Goal: Task Accomplishment & Management: Manage account settings

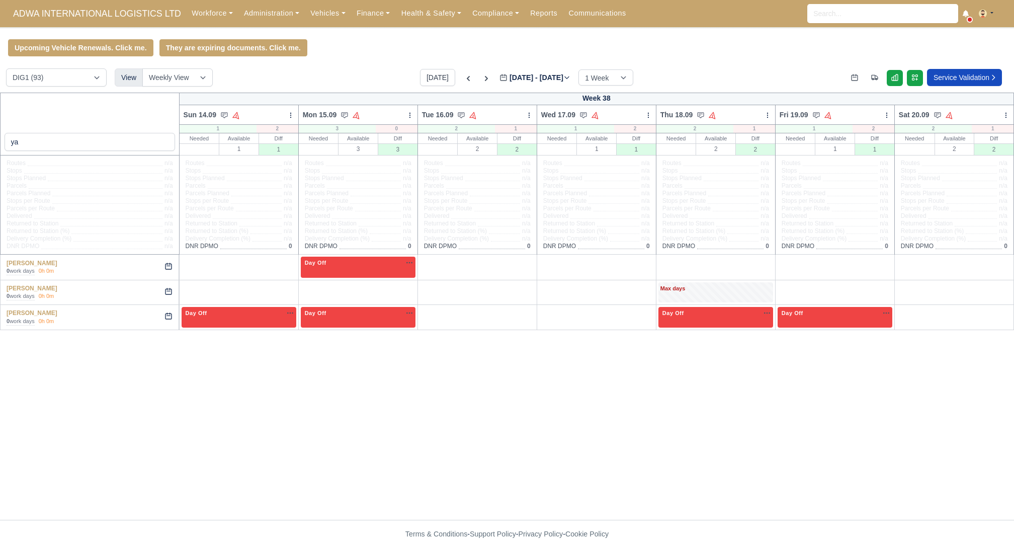
click at [476, 80] on div "Today Sep 14 - Sep 20, 2025 2025-09-16 1 Week 2 Weeks 3 Weeks 4 Weeks" at bounding box center [526, 77] width 213 height 17
click at [485, 79] on icon at bounding box center [486, 78] width 3 height 5
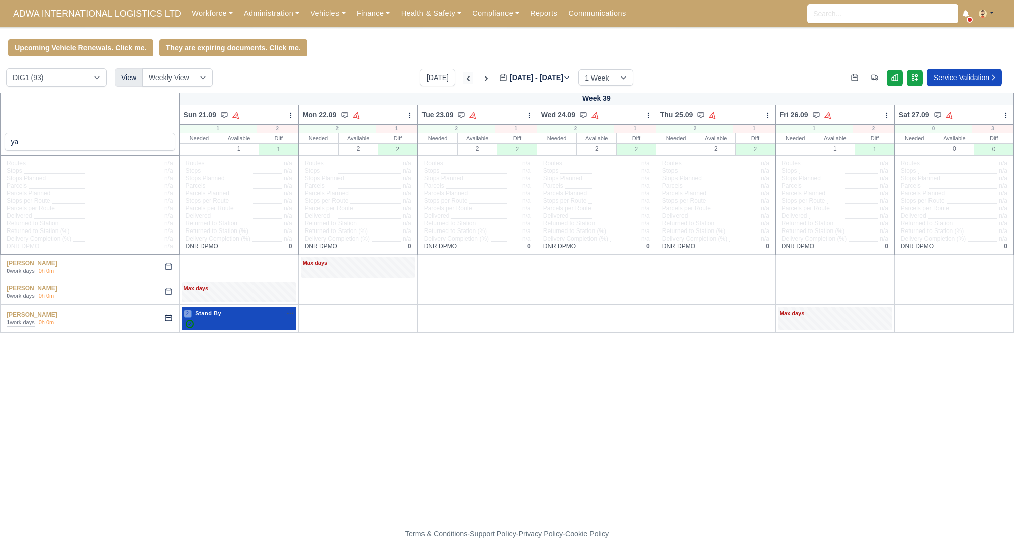
click at [463, 78] on icon at bounding box center [468, 78] width 10 height 10
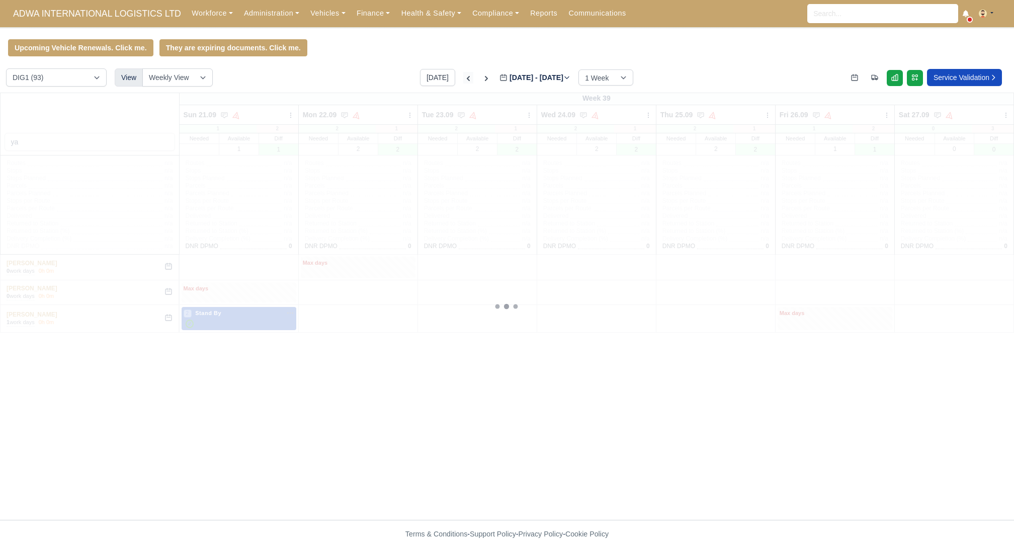
type input "[DATE]"
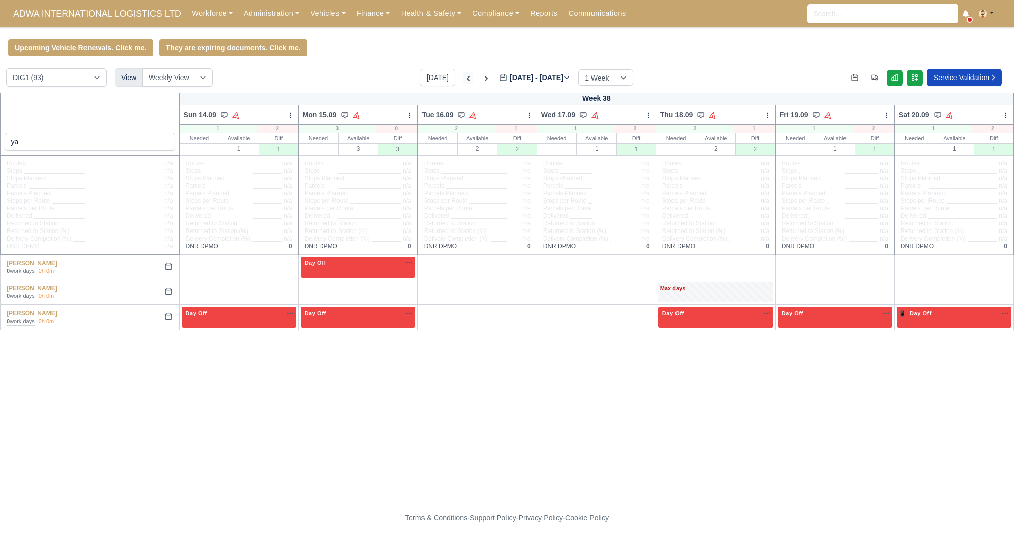
click at [463, 75] on icon at bounding box center [468, 78] width 10 height 10
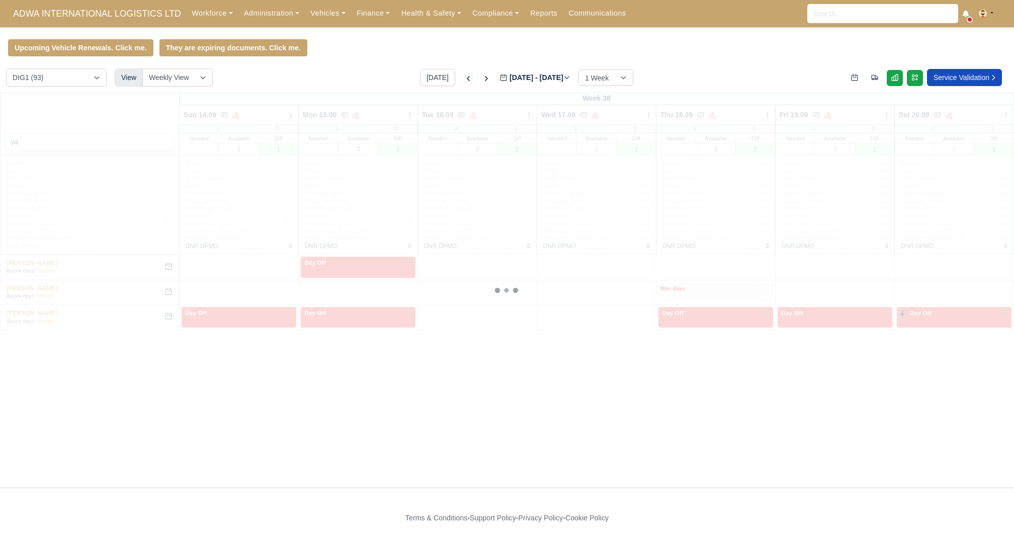
type input "[DATE]"
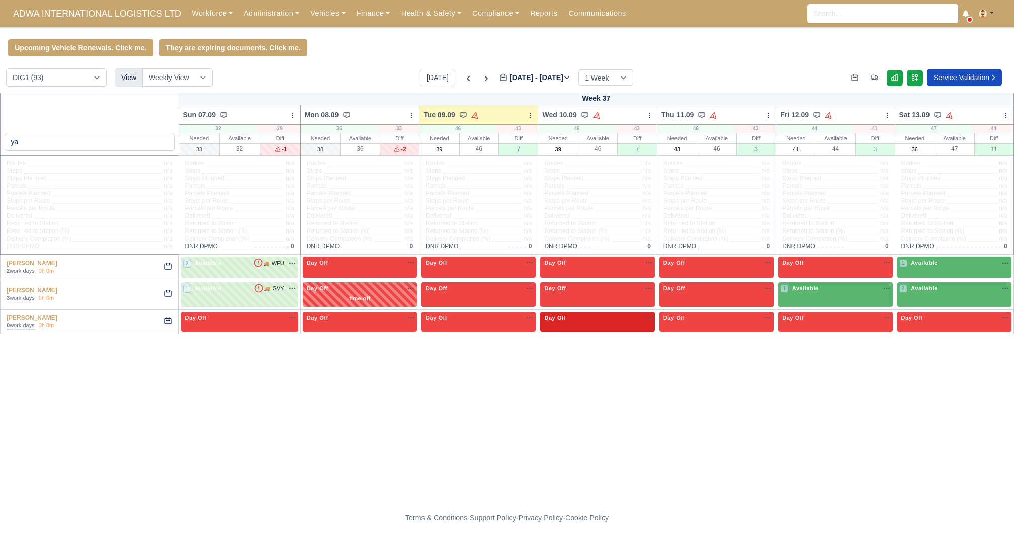
click at [577, 329] on div "Day Off Available" at bounding box center [597, 321] width 114 height 21
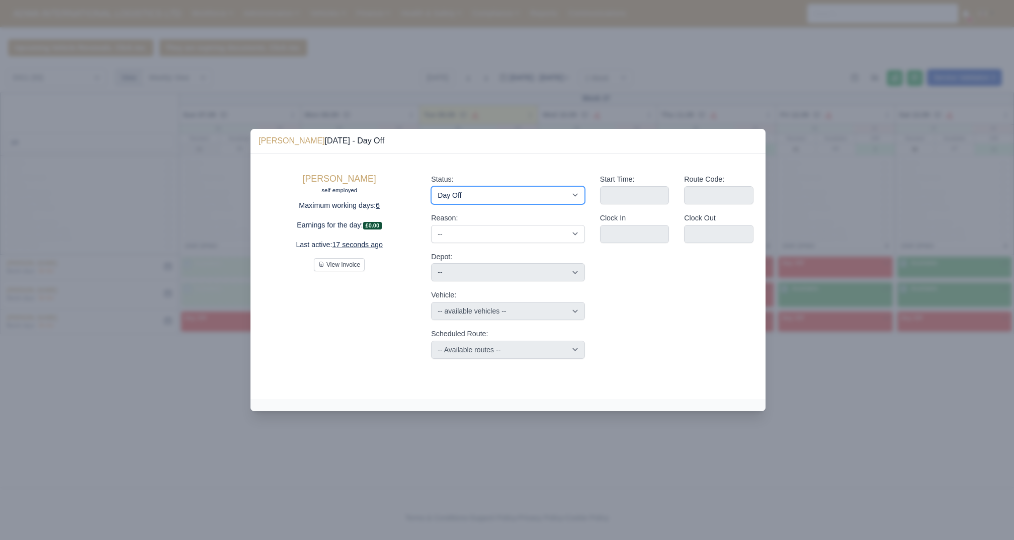
click at [515, 188] on select "Available Day Off Stand By Holiday Other Depot In Office OSM Ridealong Nursery …" at bounding box center [507, 195] width 153 height 18
select select "Available"
click at [431, 186] on select "Available Day Off Stand By Holiday Other Depot In Office OSM Ridealong Nursery …" at bounding box center [507, 195] width 153 height 18
select select
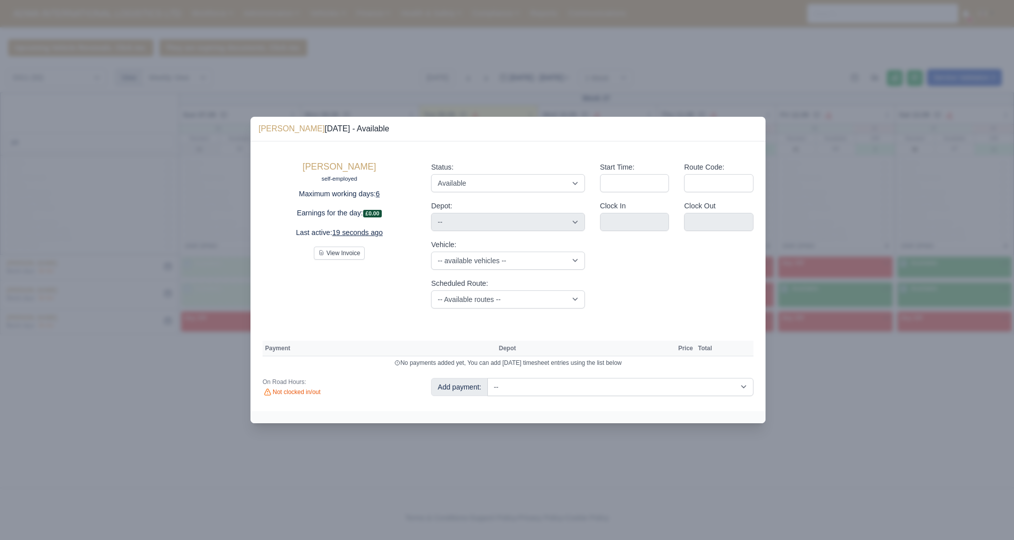
click at [665, 96] on div at bounding box center [507, 270] width 1014 height 540
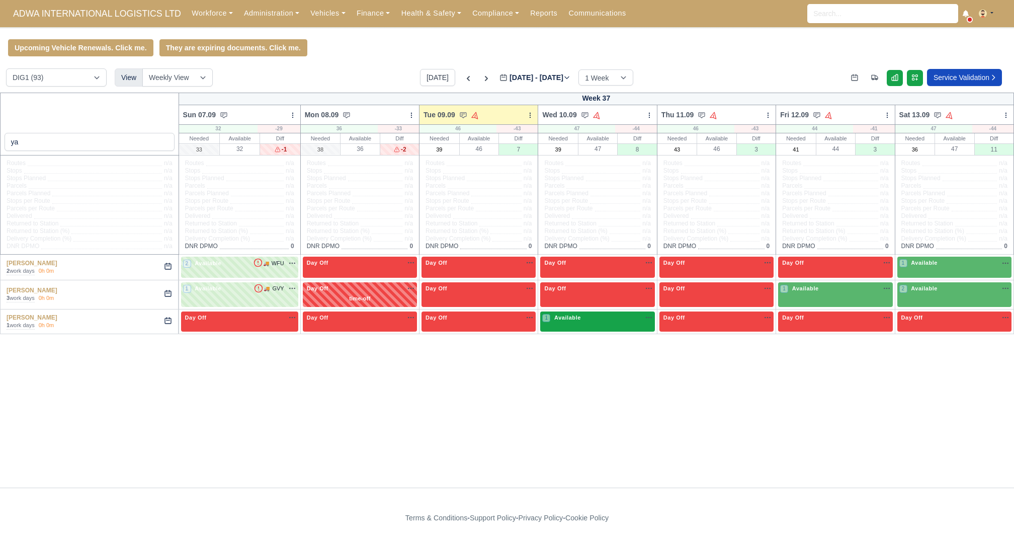
click at [612, 322] on div "1 Available na" at bounding box center [597, 318] width 110 height 11
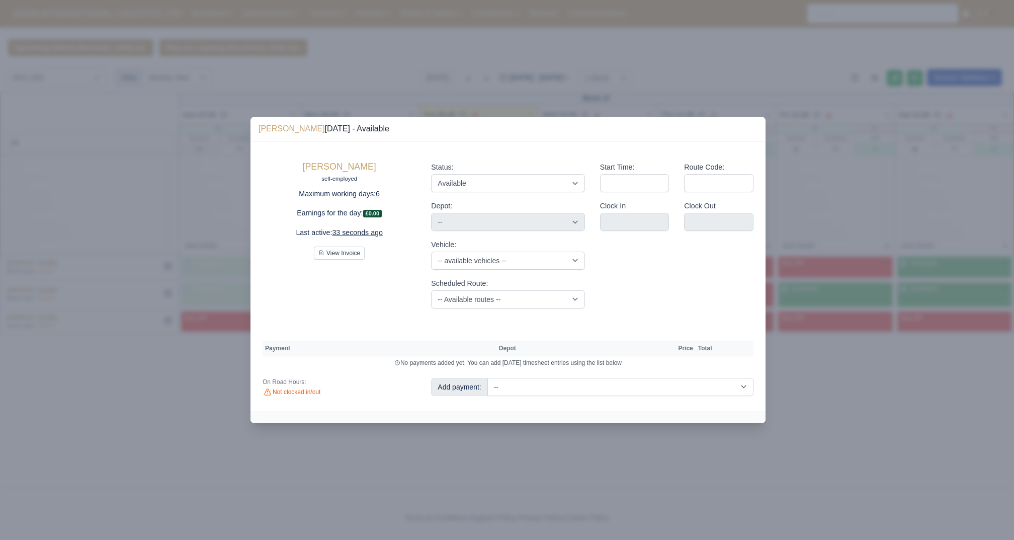
click at [568, 45] on div at bounding box center [507, 270] width 1014 height 540
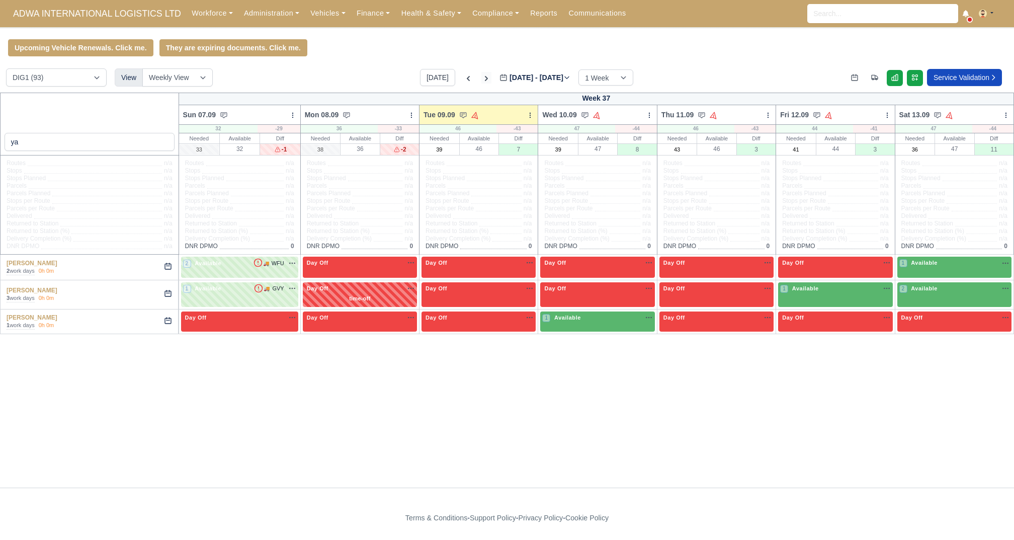
click at [481, 74] on icon at bounding box center [486, 78] width 10 height 10
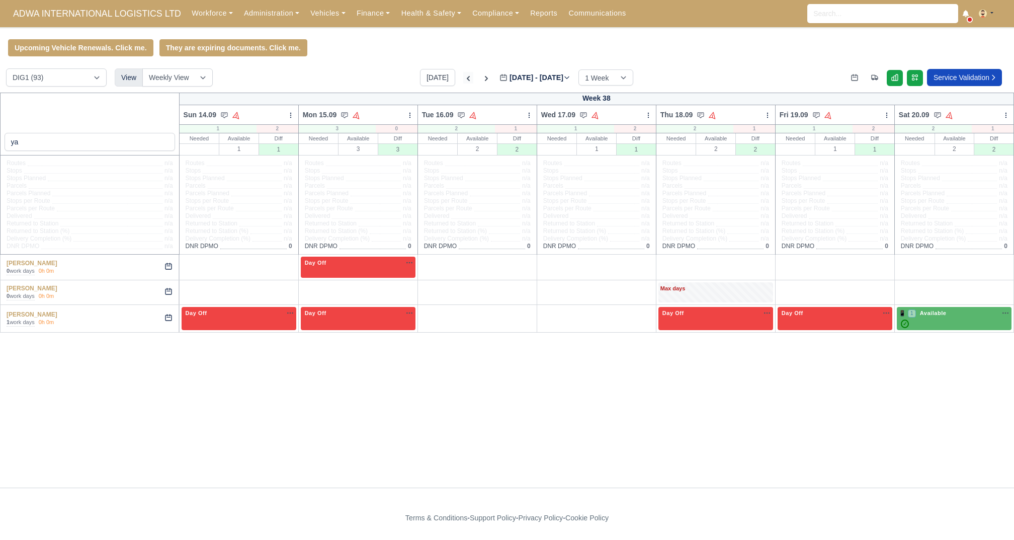
click at [463, 75] on icon at bounding box center [468, 78] width 10 height 10
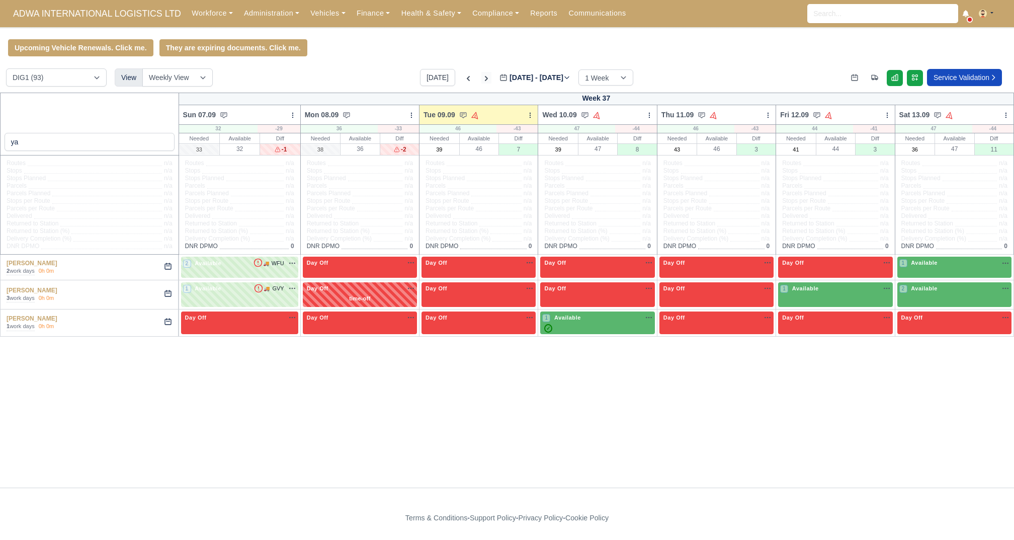
click at [481, 77] on icon at bounding box center [486, 78] width 10 height 10
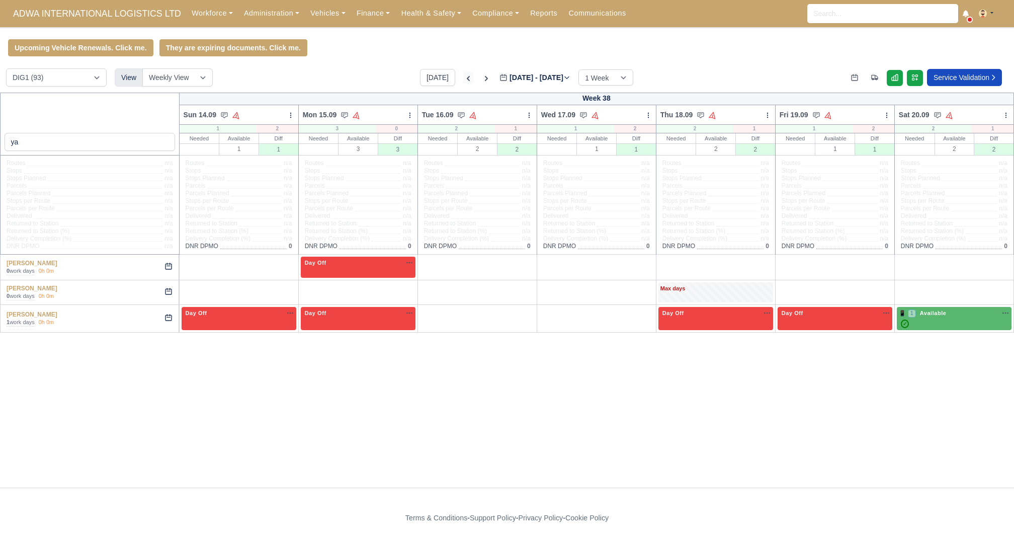
click at [463, 78] on icon at bounding box center [468, 78] width 10 height 10
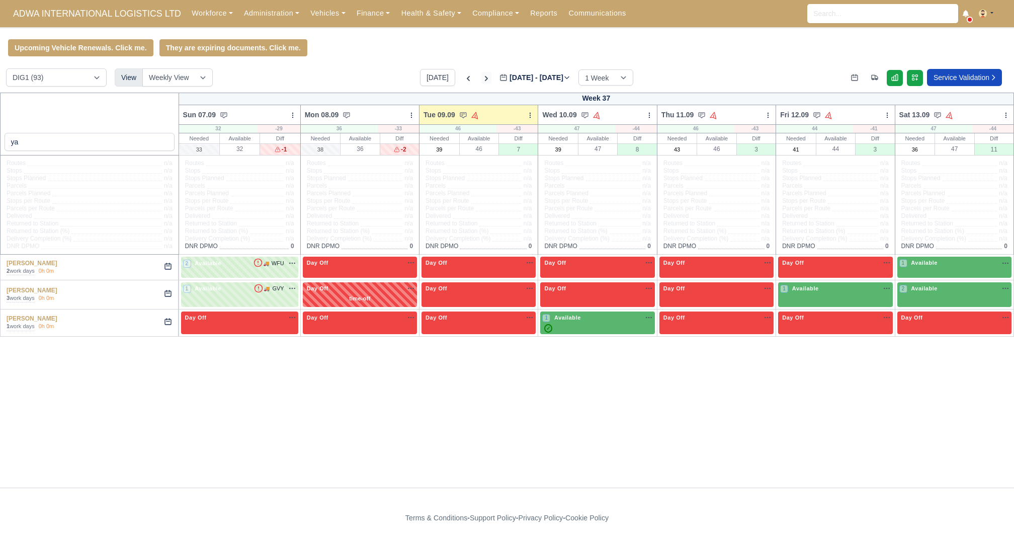
click at [481, 75] on icon at bounding box center [486, 78] width 10 height 10
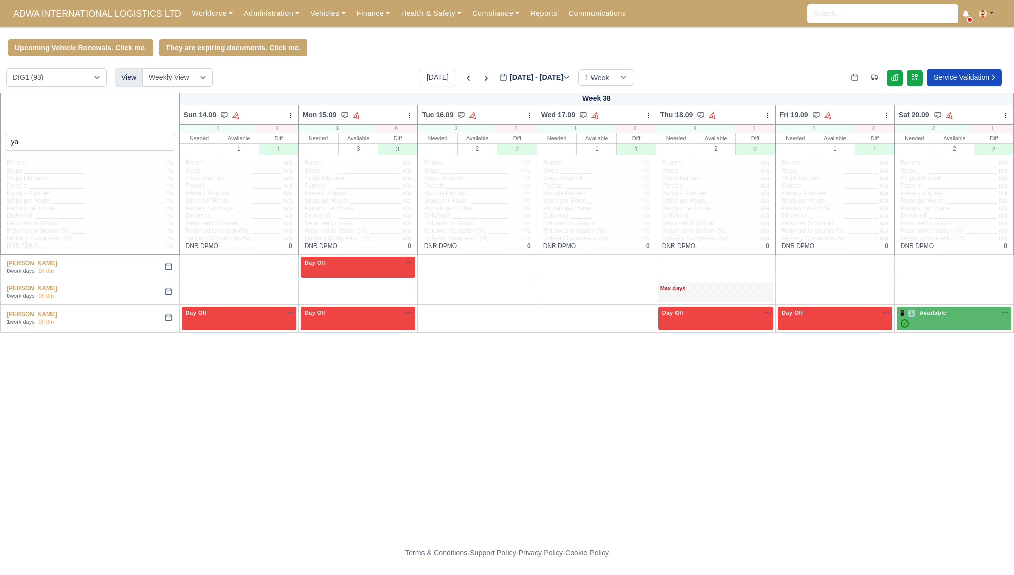
click at [476, 431] on div "ya Week 38 Sun 14.09 Auto Assign Vehicle Bulk Status Change Auto-assign contrac…" at bounding box center [507, 308] width 1014 height 430
click at [463, 77] on icon at bounding box center [468, 78] width 10 height 10
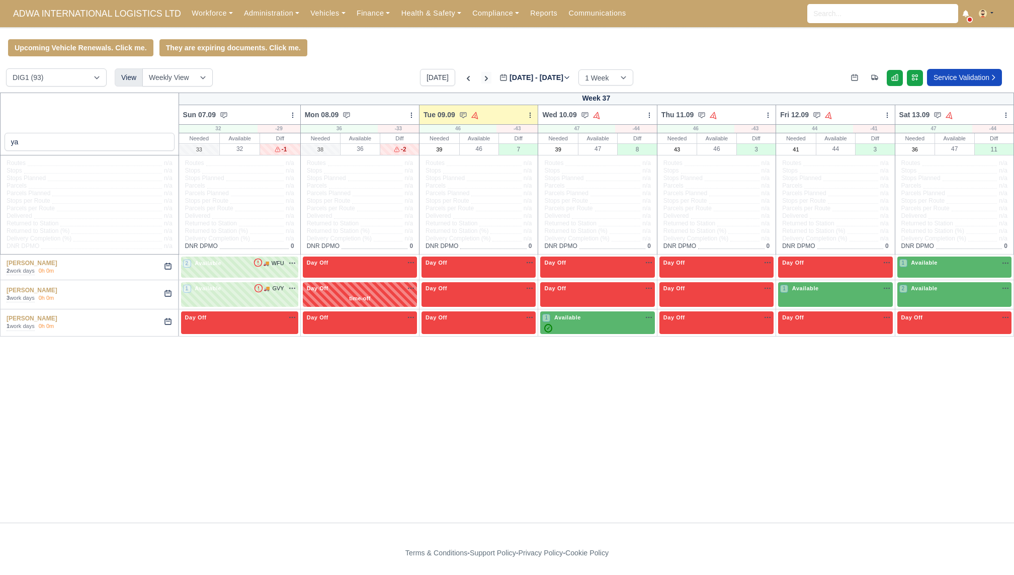
click at [481, 74] on icon at bounding box center [486, 78] width 10 height 10
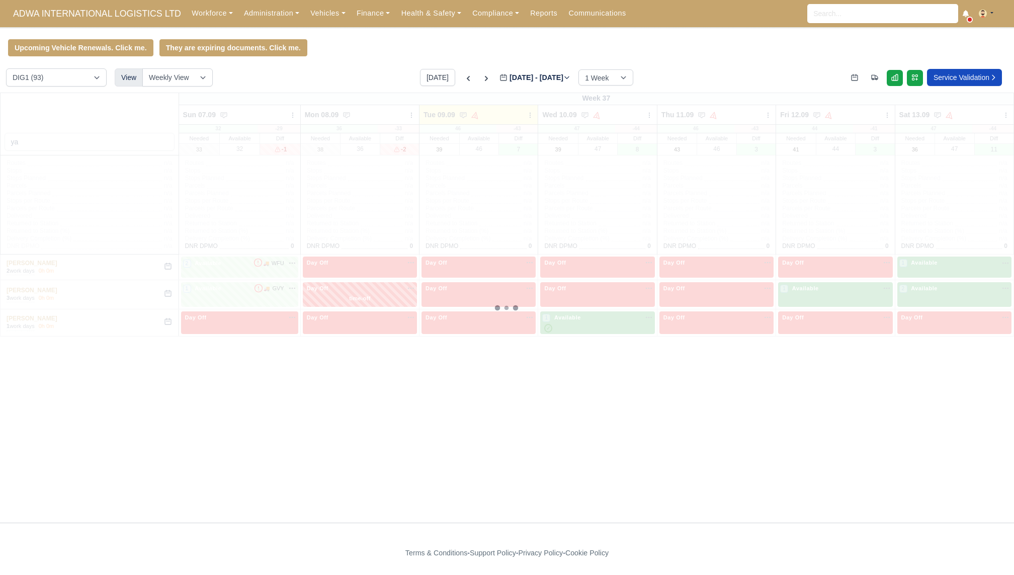
type input "2025-09-16"
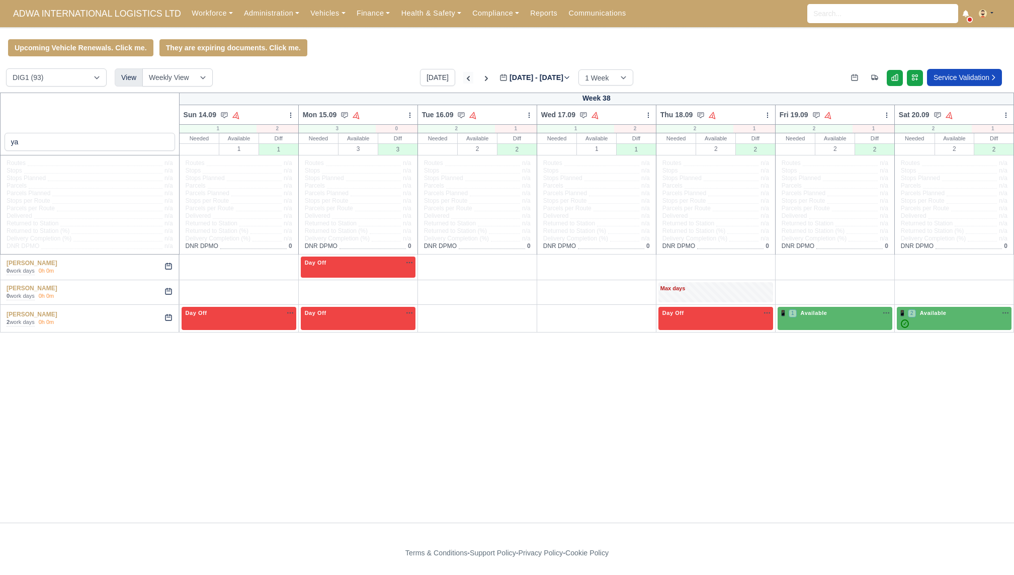
click at [463, 77] on icon at bounding box center [468, 78] width 10 height 10
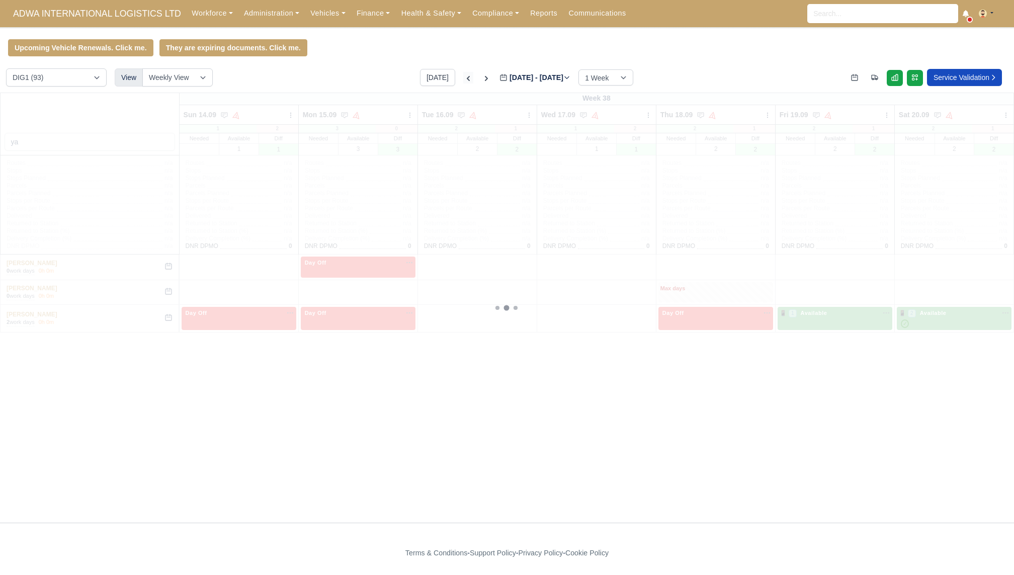
type input "[DATE]"
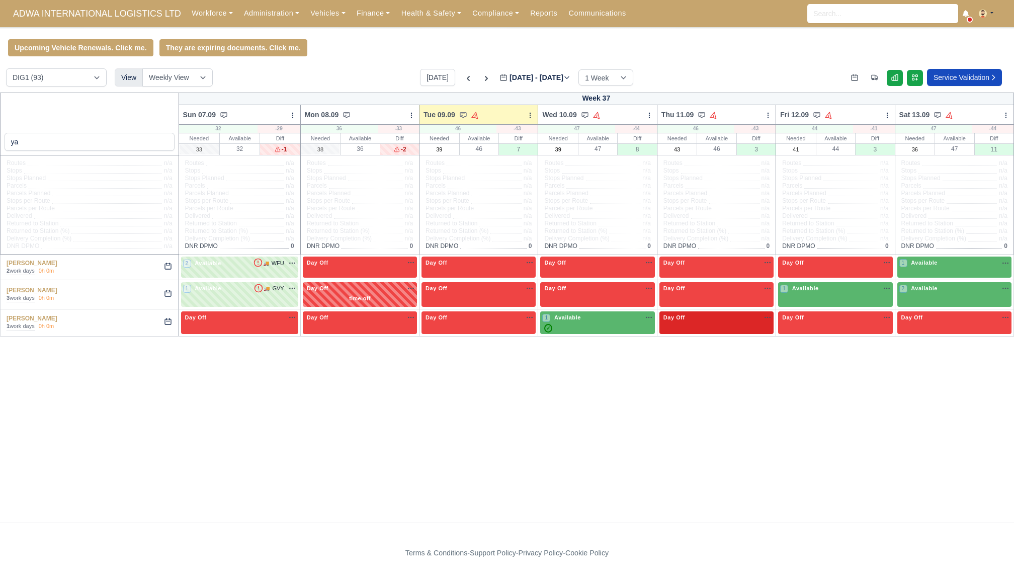
click at [693, 321] on div "Day Off Available" at bounding box center [717, 317] width 110 height 9
select select "Day Off"
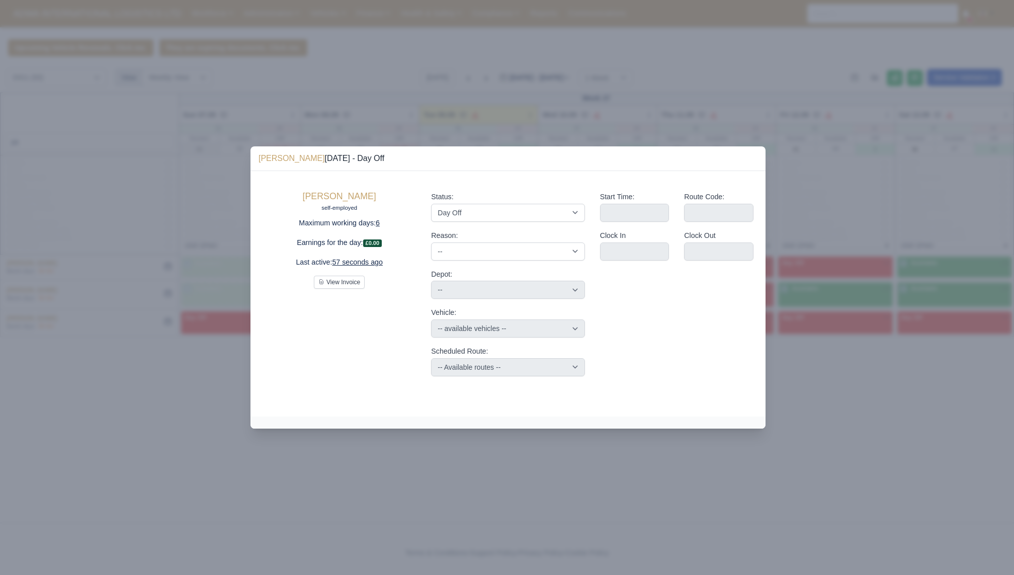
click at [493, 201] on div "Status: Available Day Off Stand By Holiday Other Depot In Office OSM Ridealong …" at bounding box center [507, 206] width 153 height 31
click at [492, 213] on select "Available Day Off Stand By Holiday Other Depot In Office OSM Ridealong Nursery …" at bounding box center [507, 213] width 153 height 18
click at [561, 132] on div at bounding box center [507, 287] width 1014 height 575
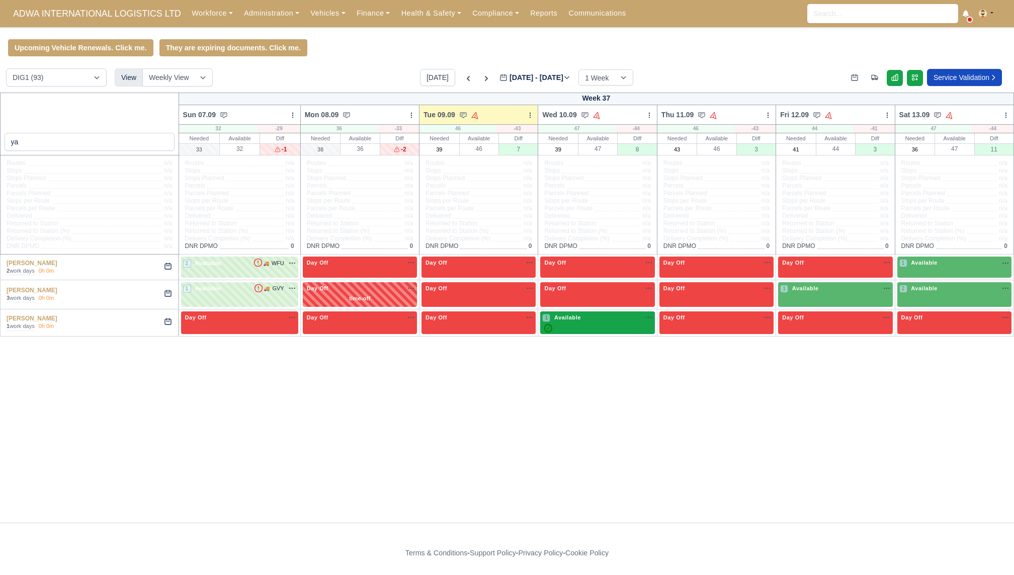
click at [609, 321] on div "1 Available na" at bounding box center [597, 317] width 110 height 9
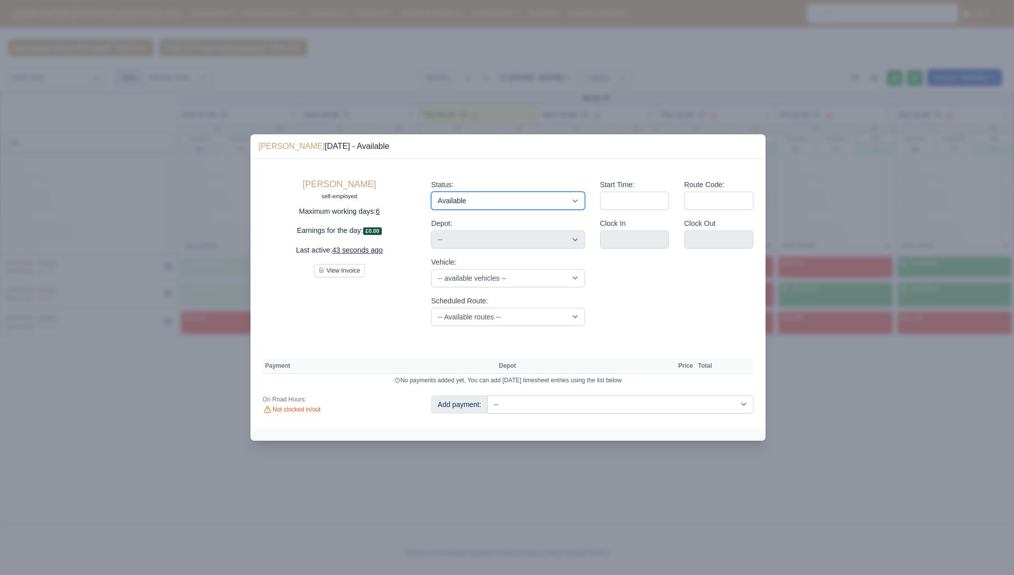
click at [514, 193] on select "Available Day Off Stand By Holiday Other Depot In Office OSM Ridealong Nursery …" at bounding box center [507, 201] width 153 height 18
select select "Unasigned"
click at [431, 192] on select "Available Day Off Stand By Holiday Other Depot In Office OSM Ridealong Nursery …" at bounding box center [507, 201] width 153 height 18
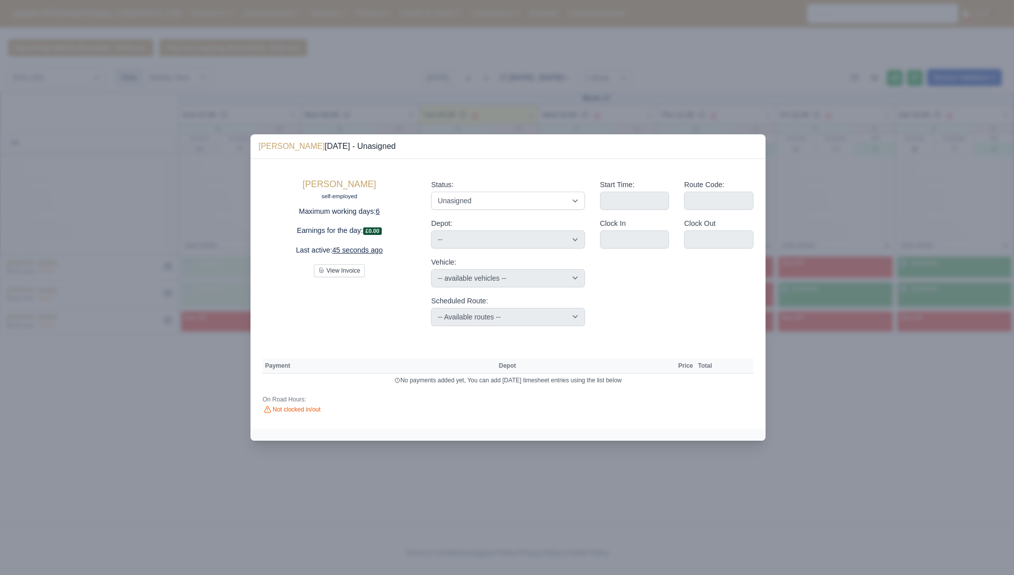
click at [710, 481] on div at bounding box center [507, 287] width 1014 height 575
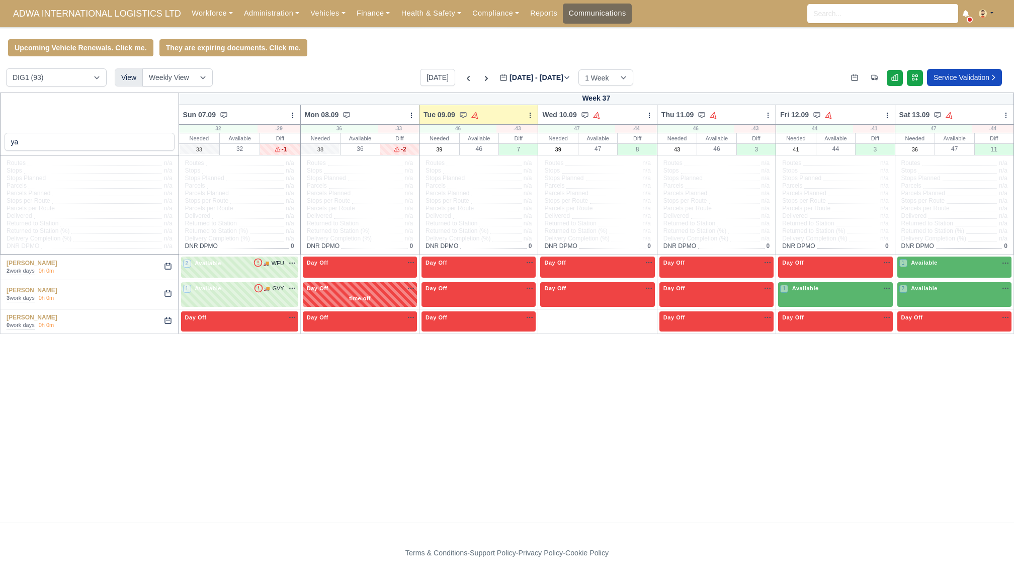
click at [586, 9] on link "Communications" at bounding box center [597, 14] width 69 height 20
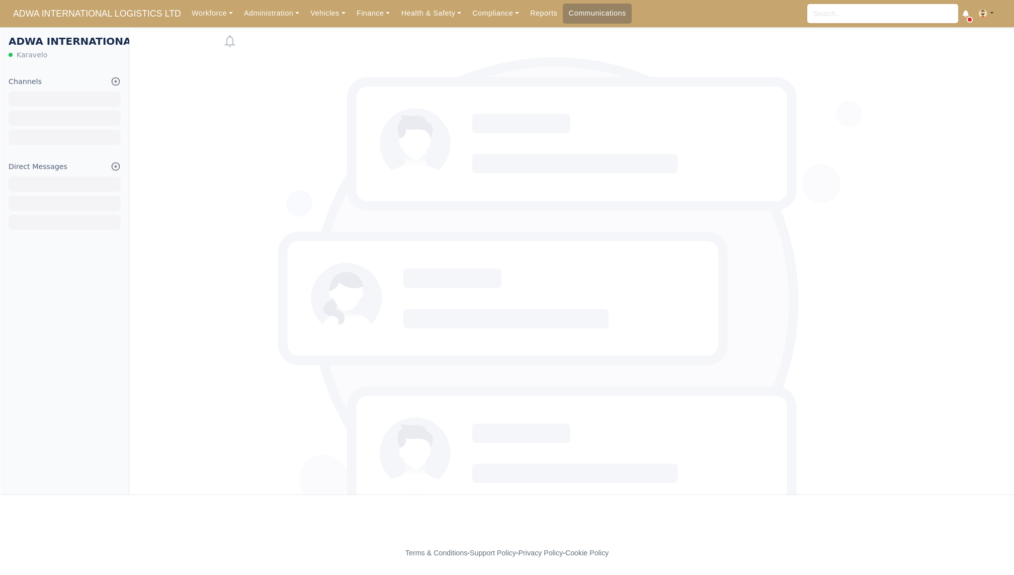
click at [118, 168] on icon at bounding box center [116, 166] width 10 height 10
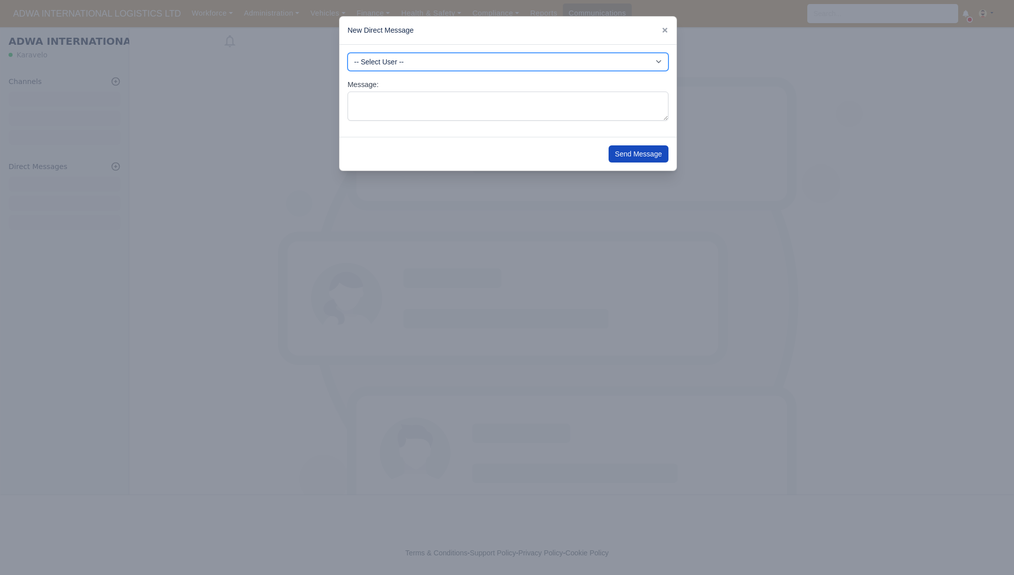
click at [464, 64] on select "-- Select User -- A-Jay Griffith Aabidur Rahman Aaron Dasilva Aaron De Silva Ja…" at bounding box center [508, 62] width 321 height 18
click at [608, 69] on select "-- Select User -- A-Jay Griffith Aabidur Rahman Aaron Dasilva Aaron De Silva Ja…" at bounding box center [508, 62] width 321 height 18
click at [746, 104] on div at bounding box center [507, 287] width 1014 height 575
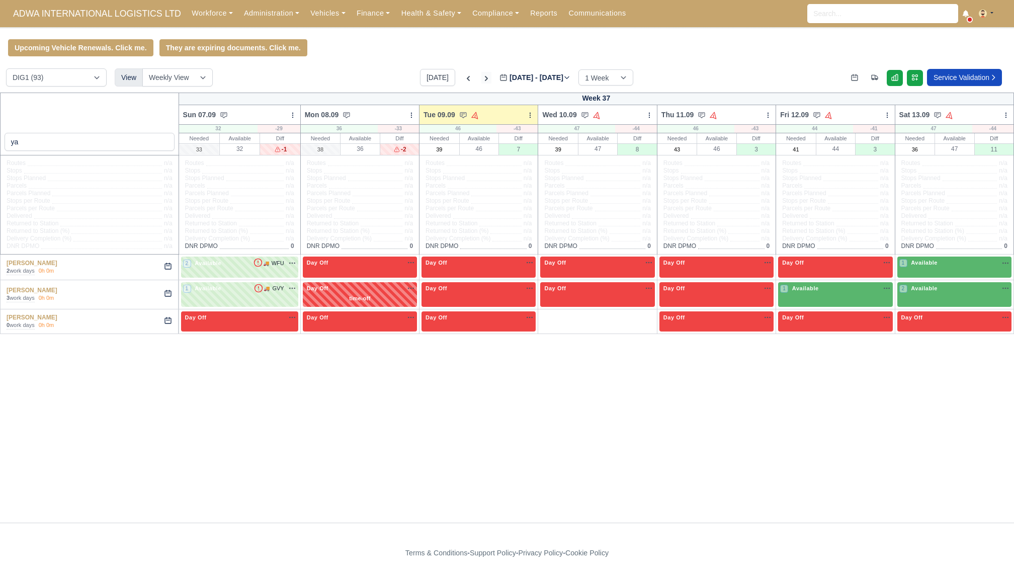
click at [481, 77] on icon at bounding box center [486, 78] width 10 height 10
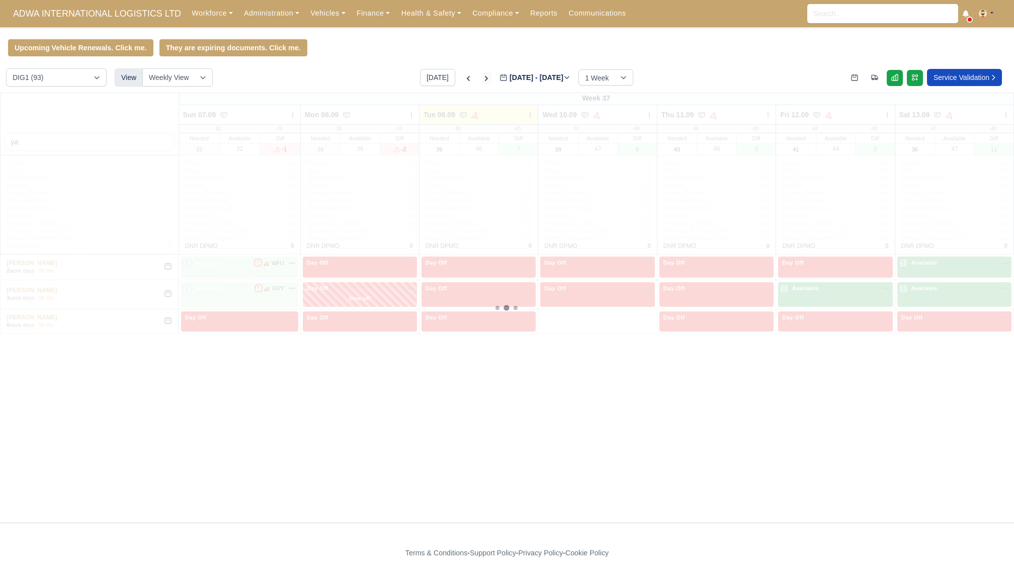
type input "[DATE]"
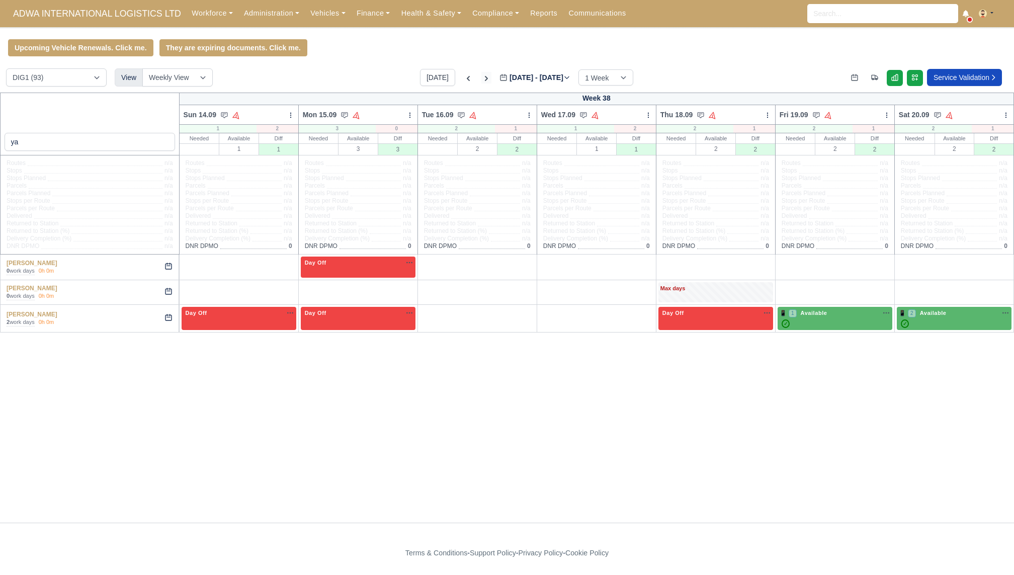
click at [481, 78] on icon at bounding box center [486, 78] width 10 height 10
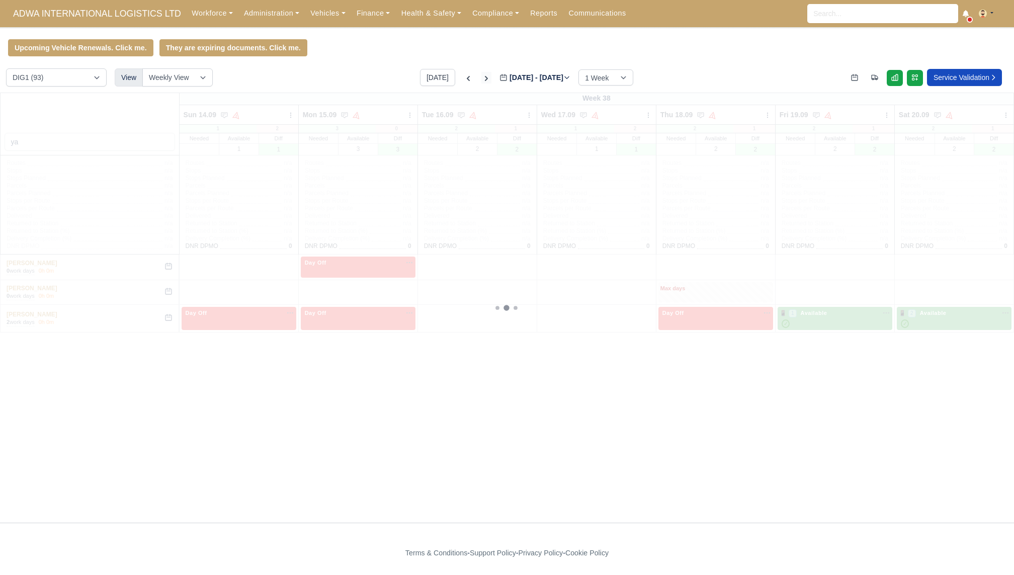
type input "[DATE]"
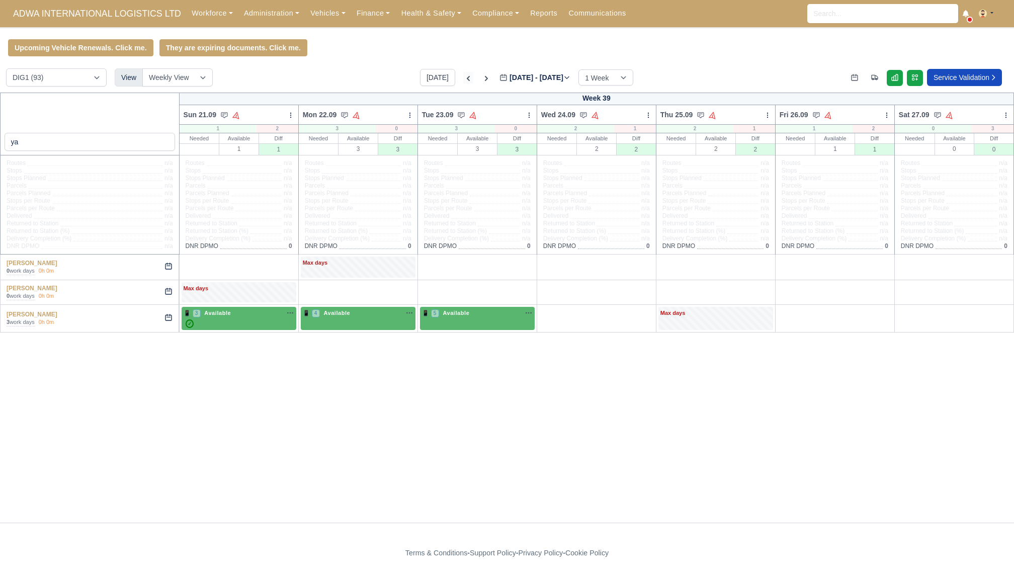
click at [463, 77] on icon at bounding box center [468, 78] width 10 height 10
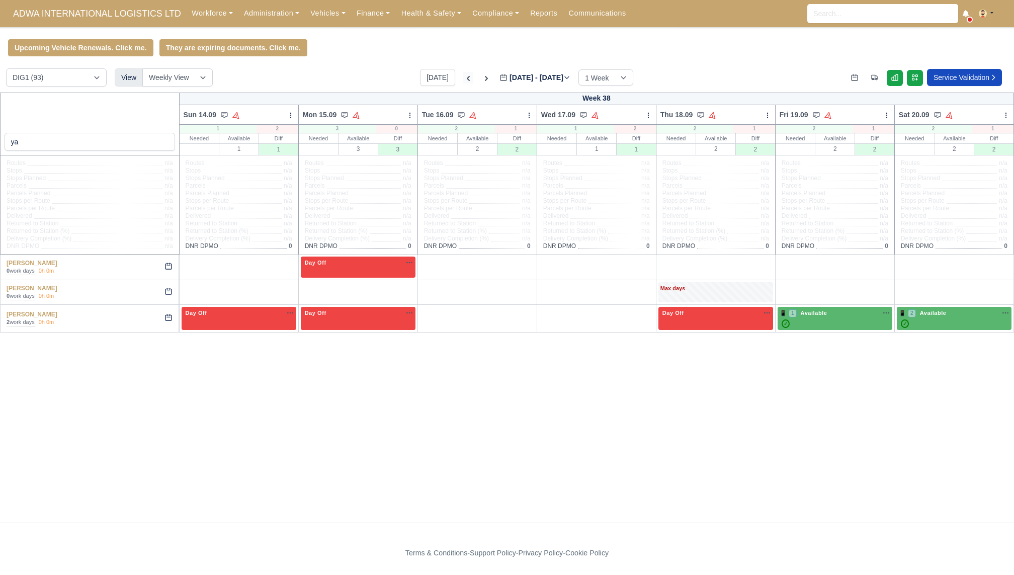
click at [463, 76] on icon at bounding box center [468, 78] width 10 height 10
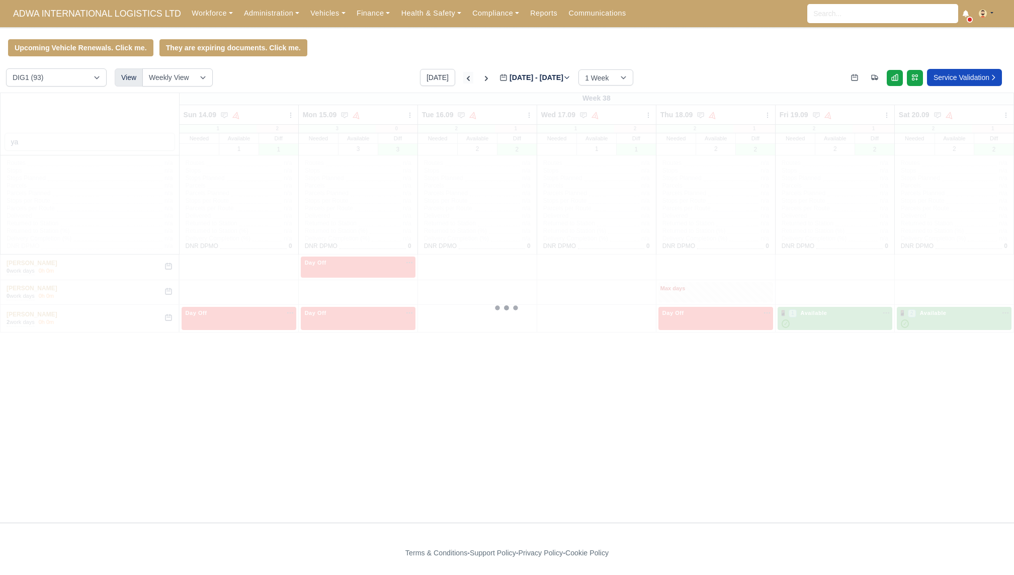
type input "[DATE]"
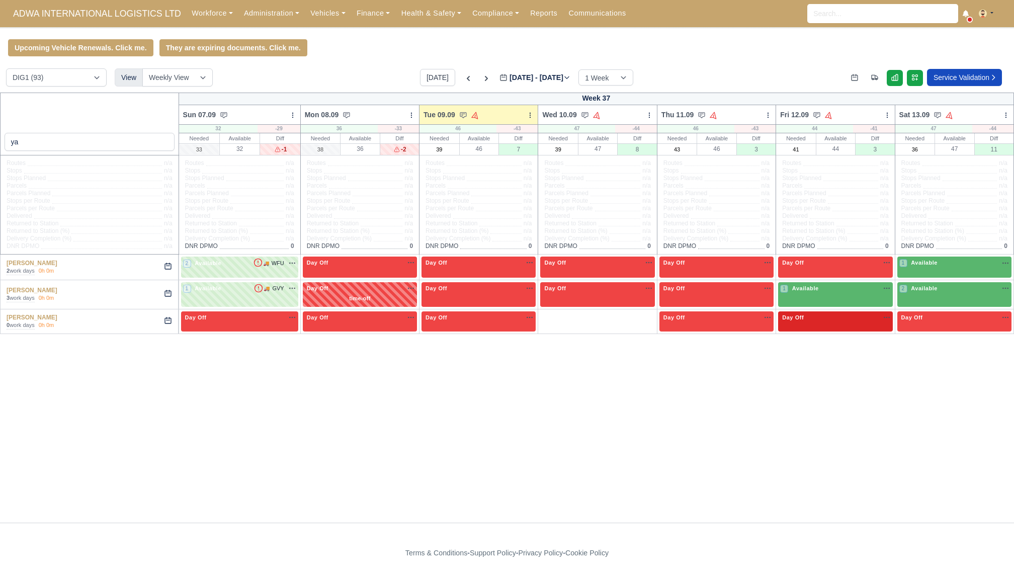
click at [826, 324] on div "Day Off Available" at bounding box center [835, 321] width 114 height 21
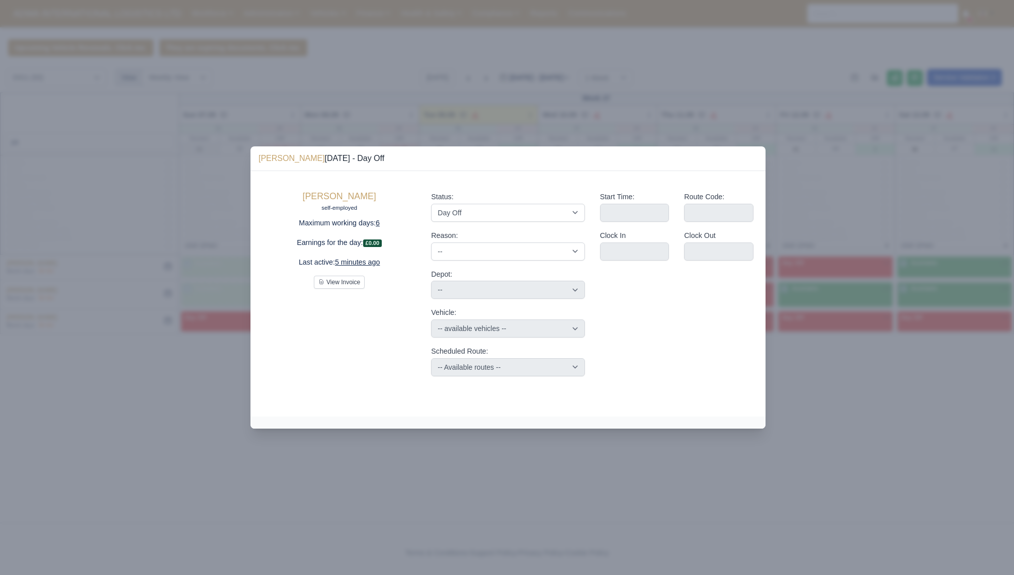
click at [548, 202] on div "Status: Available Day Off Stand By Holiday Other Depot In Office OSM Ridealong …" at bounding box center [507, 206] width 153 height 31
click at [548, 204] on select "Available Day Off Stand By Holiday Other Depot In Office OSM Ridealong Nursery …" at bounding box center [507, 213] width 153 height 18
select select "Unasigned"
click at [431, 204] on select "Available Day Off Stand By Holiday Other Depot In Office OSM Ridealong Nursery …" at bounding box center [507, 213] width 153 height 18
select select
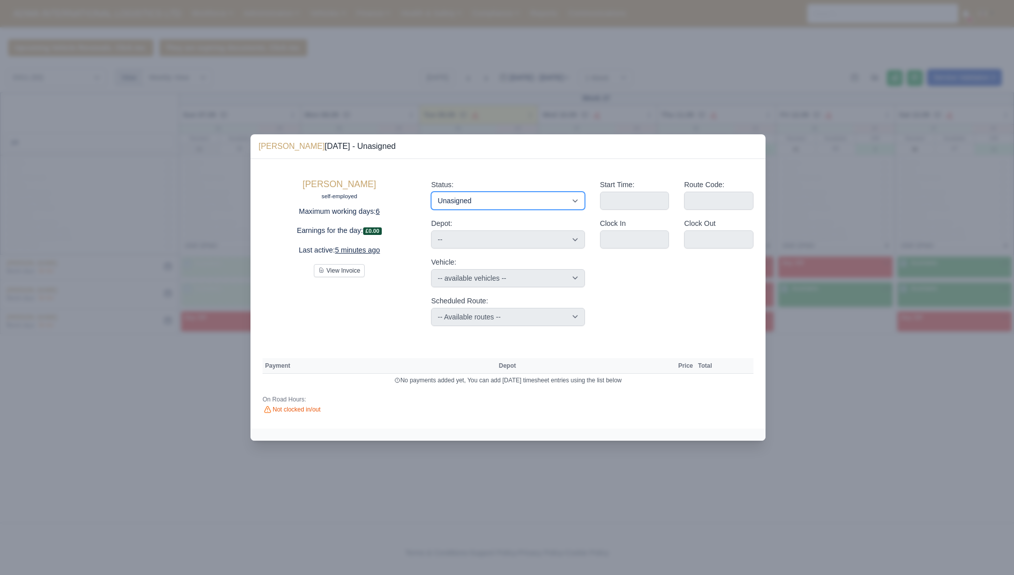
click at [519, 196] on select "Available Day Off Stand By Holiday Other Depot In Office OSM Ridealong Nursery …" at bounding box center [507, 201] width 153 height 18
select select "Available"
click at [431, 192] on select "Available Day Off Stand By Holiday Other Depot In Office OSM Ridealong Nursery …" at bounding box center [507, 201] width 153 height 18
select select
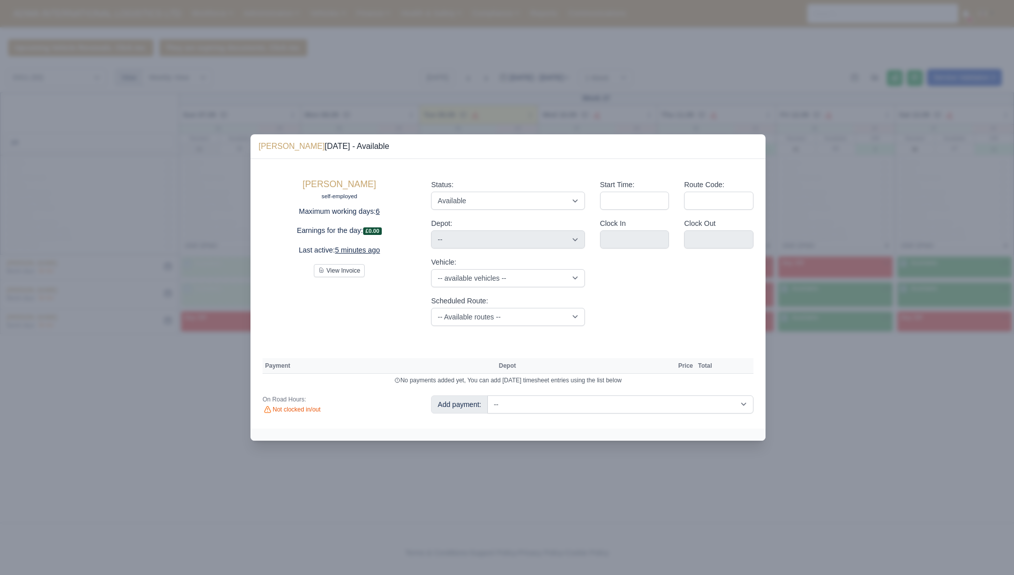
click at [870, 438] on div at bounding box center [507, 287] width 1014 height 575
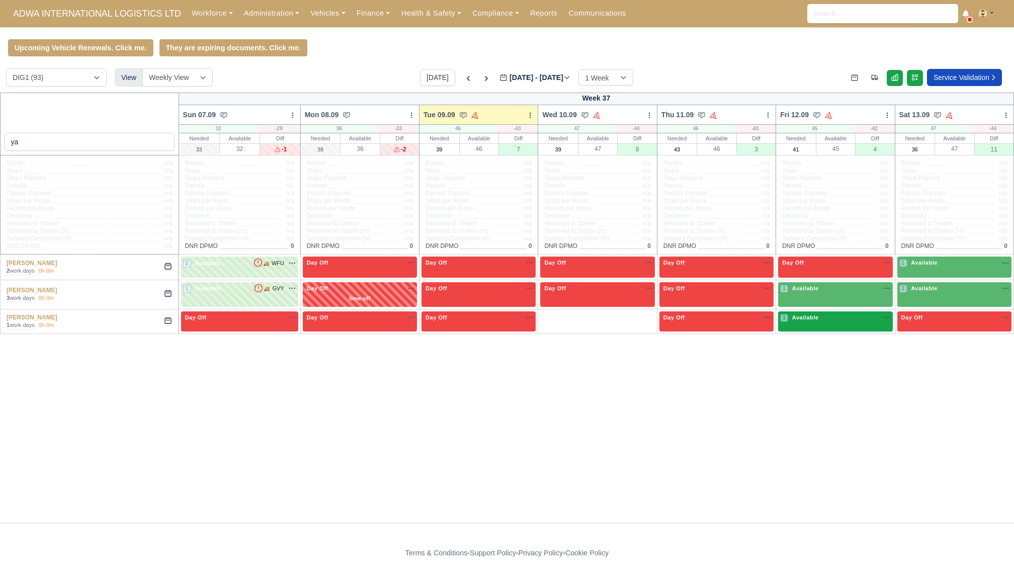
click at [836, 322] on div "1 Available na" at bounding box center [835, 318] width 110 height 11
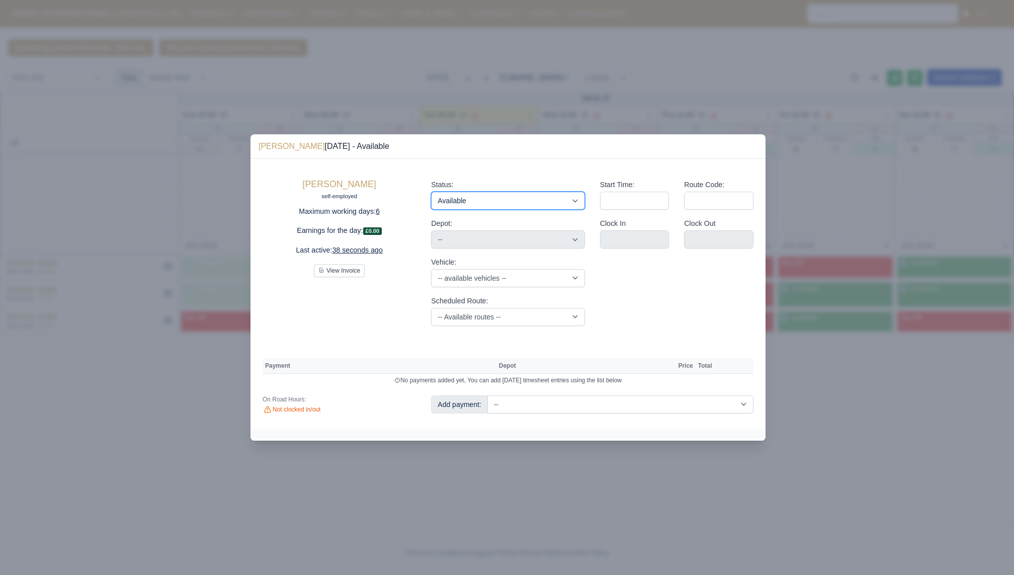
click at [475, 196] on select "Available Day Off Stand By Holiday Other Depot In Office OSM Ridealong Nursery …" at bounding box center [507, 201] width 153 height 18
click at [826, 393] on div at bounding box center [507, 287] width 1014 height 575
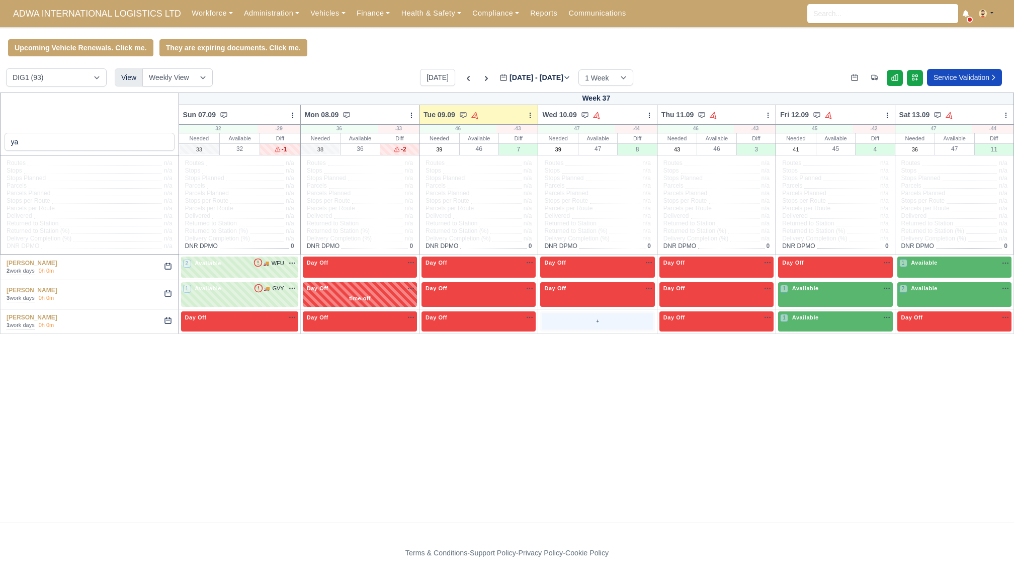
click at [581, 323] on div "+" at bounding box center [597, 321] width 110 height 17
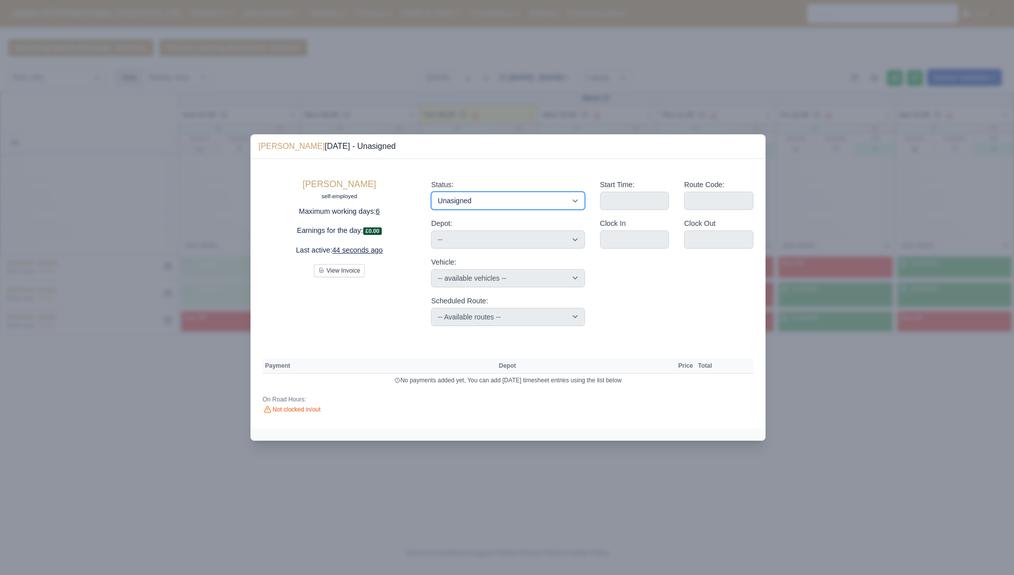
click at [475, 197] on select "Available Day Off Stand By Holiday Other Depot In Office OSM Ridealong Nursery …" at bounding box center [507, 201] width 153 height 18
select select "Available"
click at [431, 192] on select "Available Day Off Stand By Holiday Other Depot In Office OSM Ridealong Nursery …" at bounding box center [507, 201] width 153 height 18
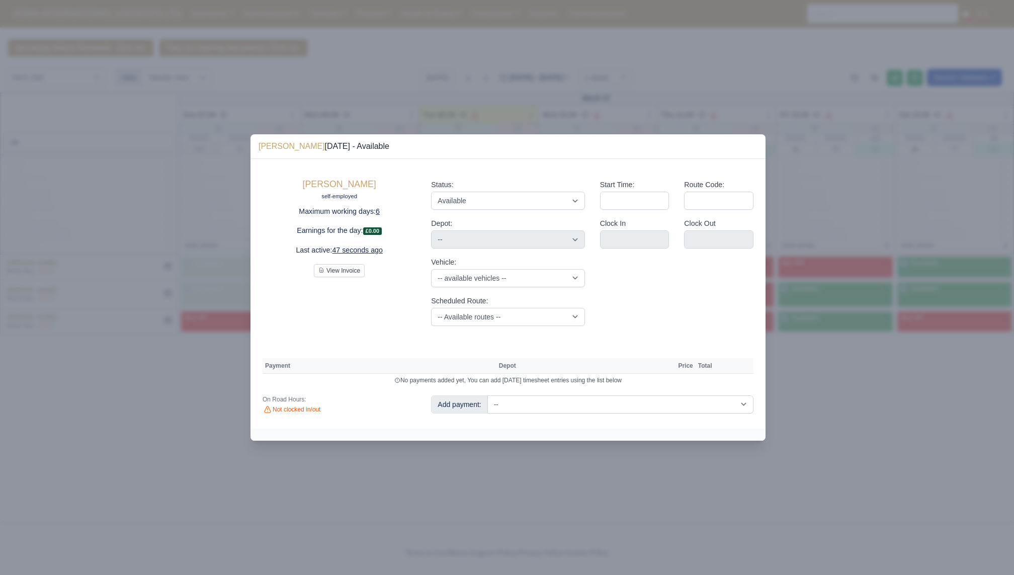
click at [878, 372] on div at bounding box center [507, 287] width 1014 height 575
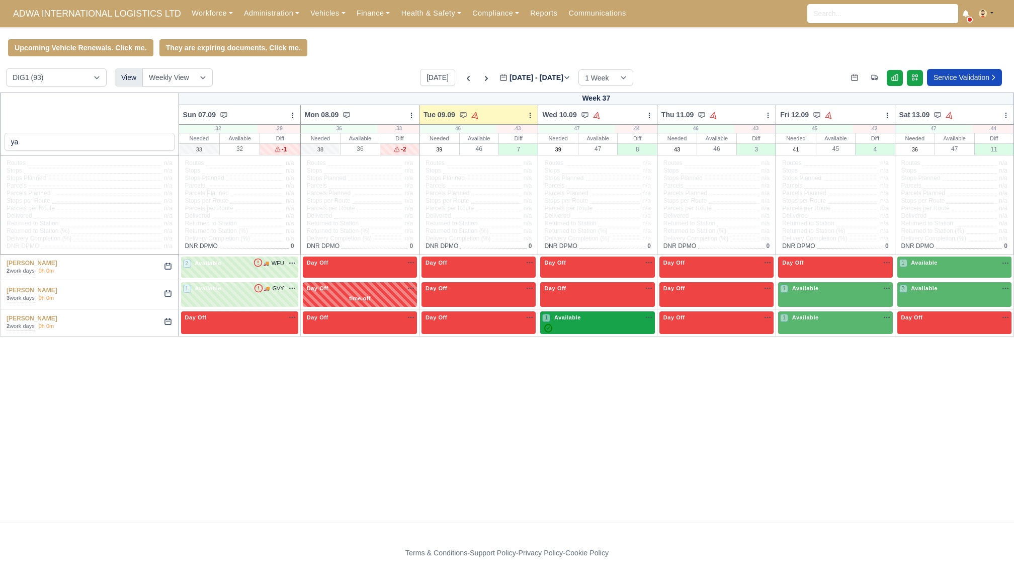
click at [561, 320] on div "1 Available" at bounding box center [562, 317] width 40 height 9
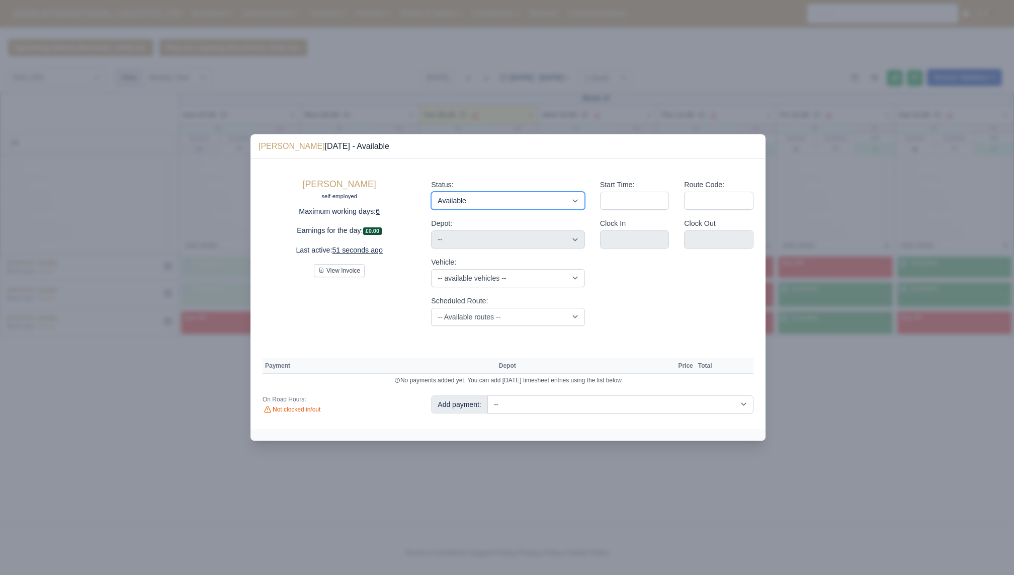
click at [533, 204] on select "Available Day Off Stand By Holiday Other Depot In Office OSM Ridealong Nursery …" at bounding box center [507, 201] width 153 height 18
select select "Unasigned"
click at [431, 192] on select "Available Day Off Stand By Holiday Other Depot In Office OSM Ridealong Nursery …" at bounding box center [507, 201] width 153 height 18
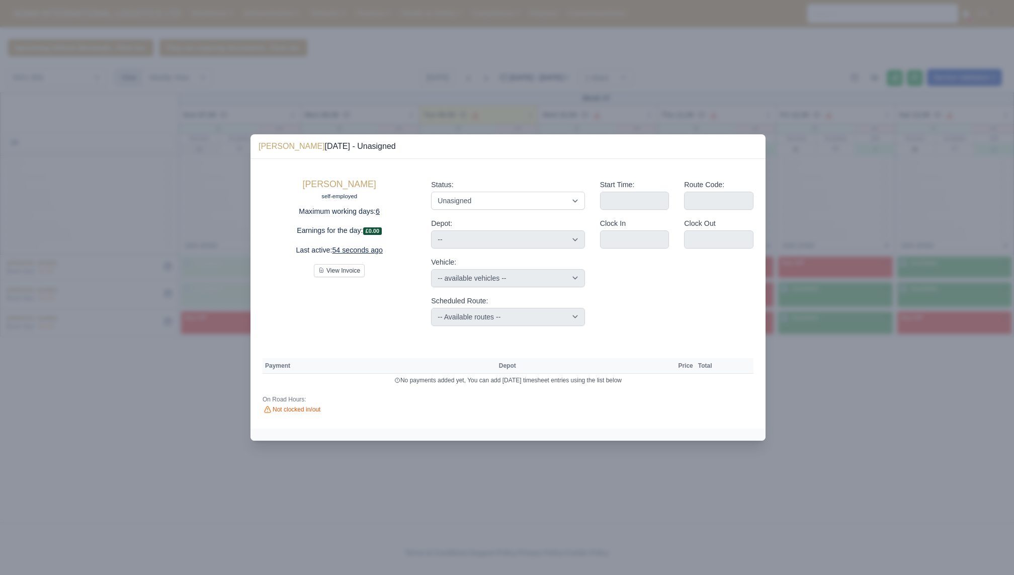
click at [502, 458] on div at bounding box center [507, 287] width 1014 height 575
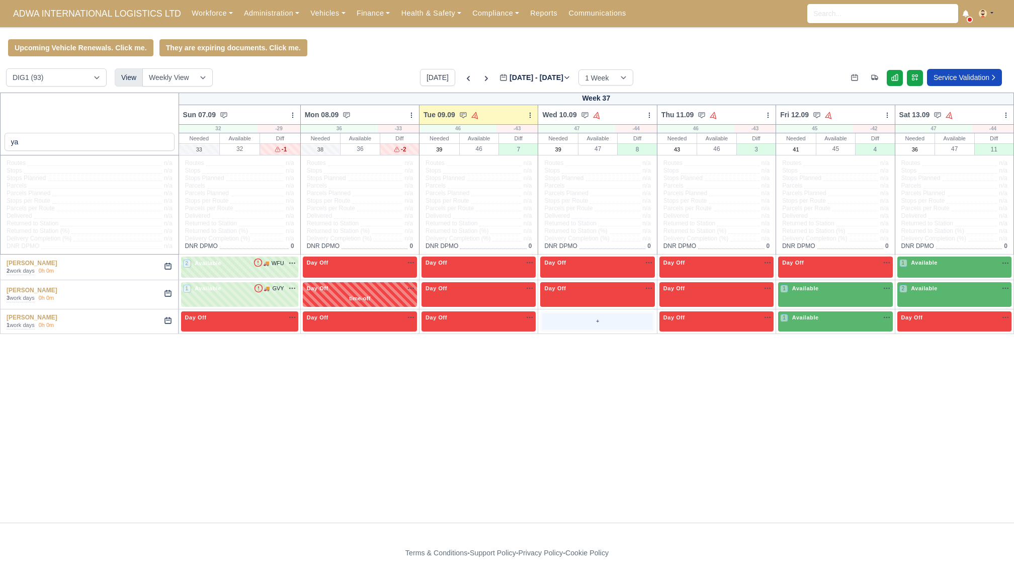
click at [574, 331] on div "+" at bounding box center [597, 321] width 114 height 21
select select "Unasigned"
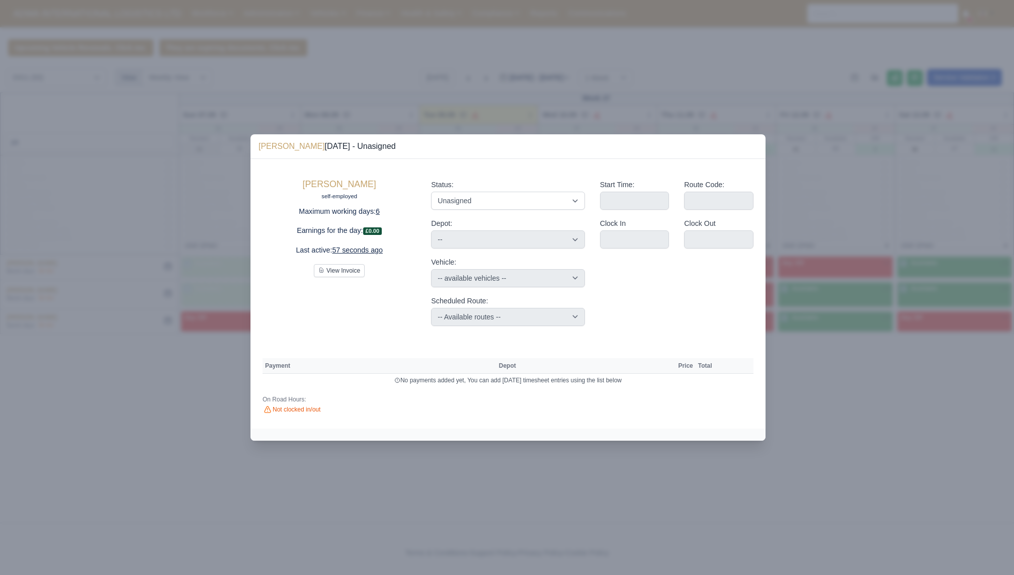
click at [86, 19] on div at bounding box center [507, 287] width 1014 height 575
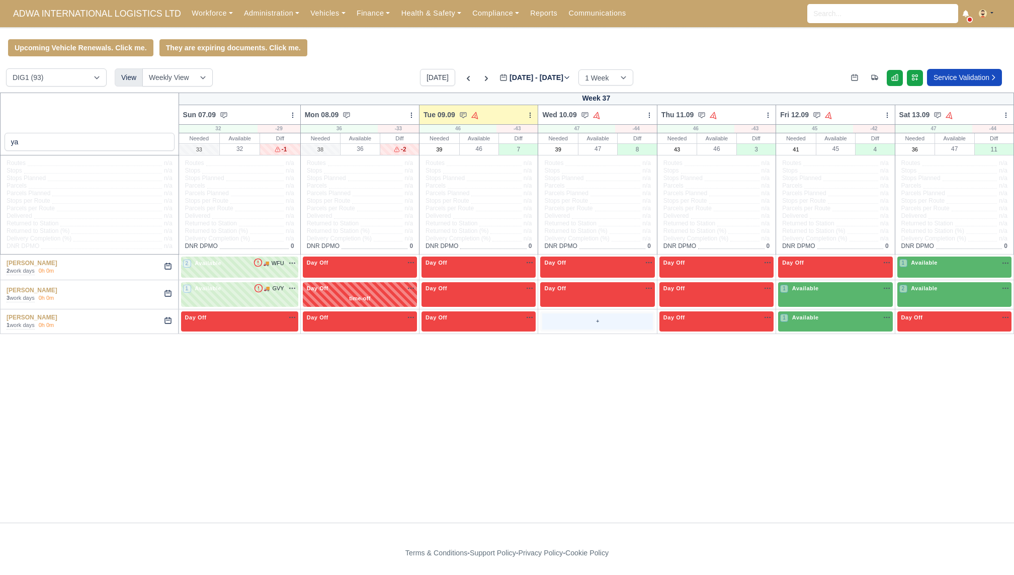
click at [592, 319] on div "+" at bounding box center [597, 321] width 110 height 17
select select "Unasigned"
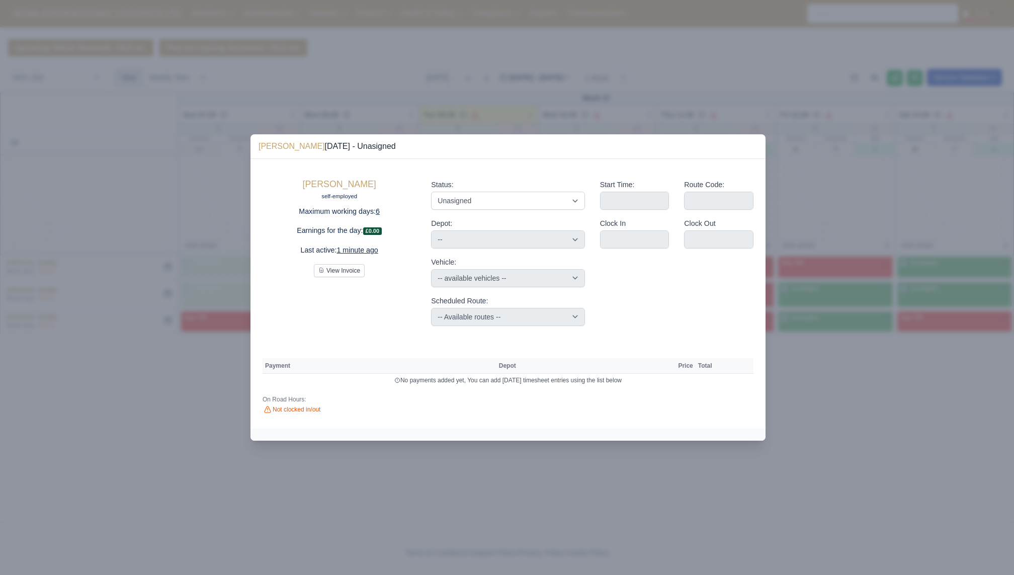
click at [643, 307] on div "Start Time: Route Code: Clock In Clock Out" at bounding box center [677, 252] width 169 height 162
click at [720, 492] on div at bounding box center [507, 287] width 1014 height 575
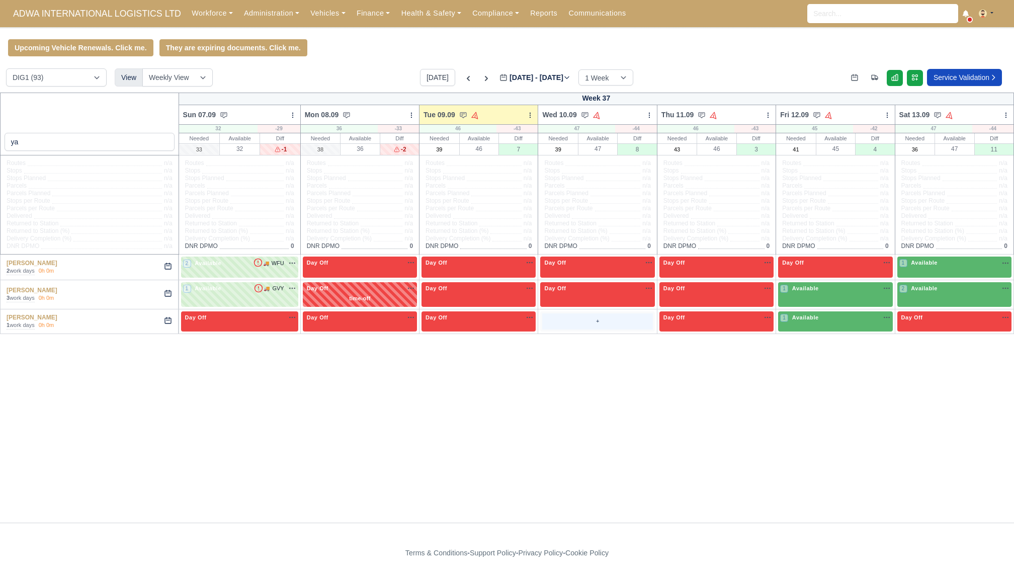
click at [609, 320] on div "+" at bounding box center [597, 321] width 110 height 17
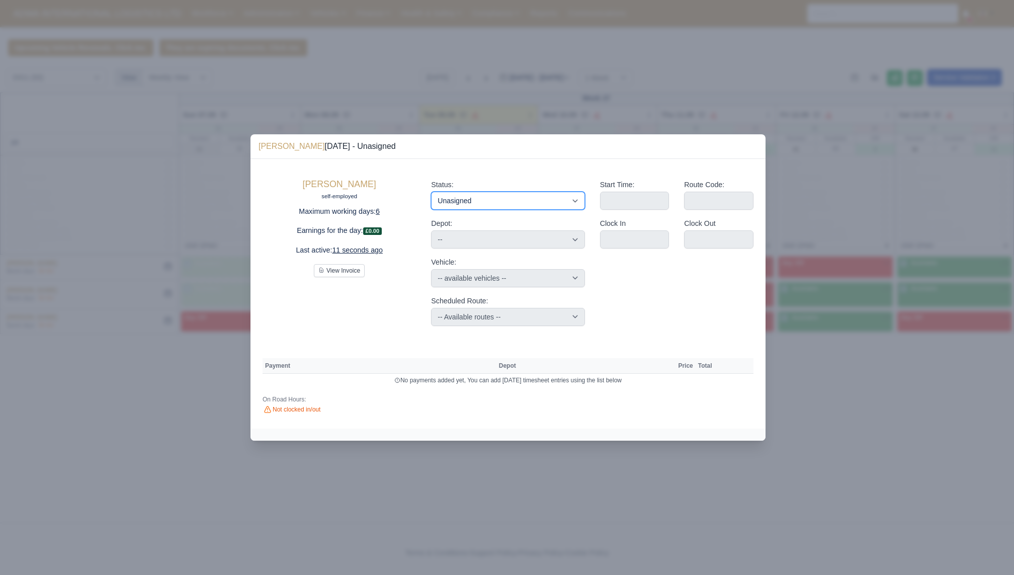
click at [498, 197] on select "Available Day Off Stand By Holiday Other Depot In Office OSM Ridealong Nursery …" at bounding box center [507, 201] width 153 height 18
select select "Stand By"
click at [431, 192] on select "Available Day Off Stand By Holiday Other Depot In Office OSM Ridealong Nursery …" at bounding box center [507, 201] width 153 height 18
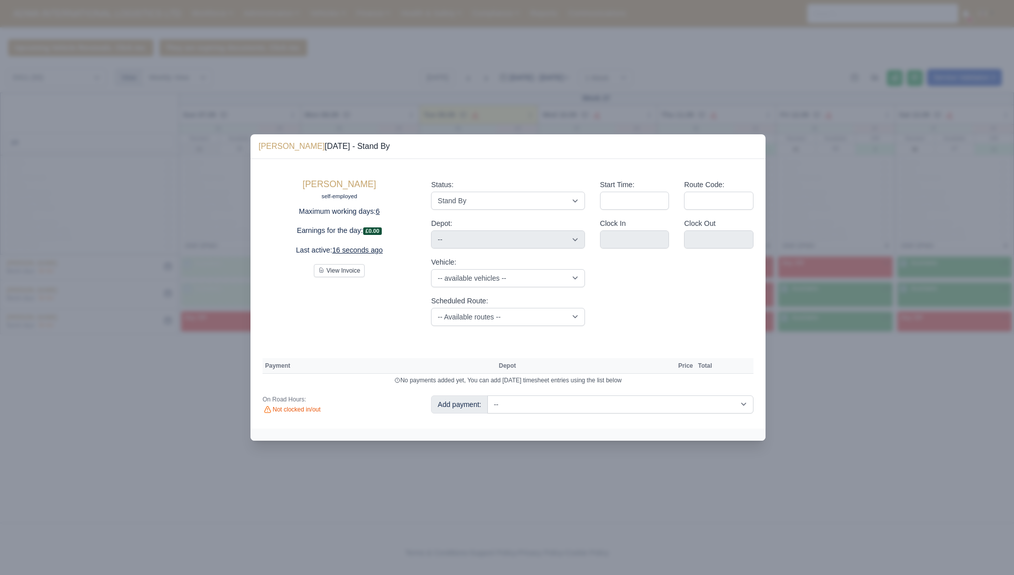
click at [550, 117] on div at bounding box center [507, 287] width 1014 height 575
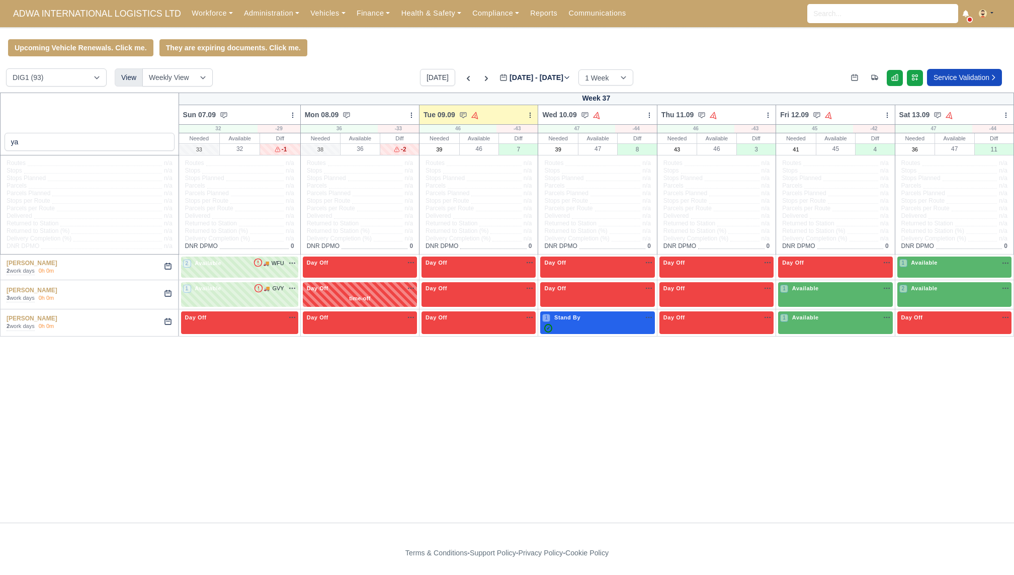
click at [608, 321] on div "1 Stand By na" at bounding box center [597, 317] width 110 height 9
select select "Stand By"
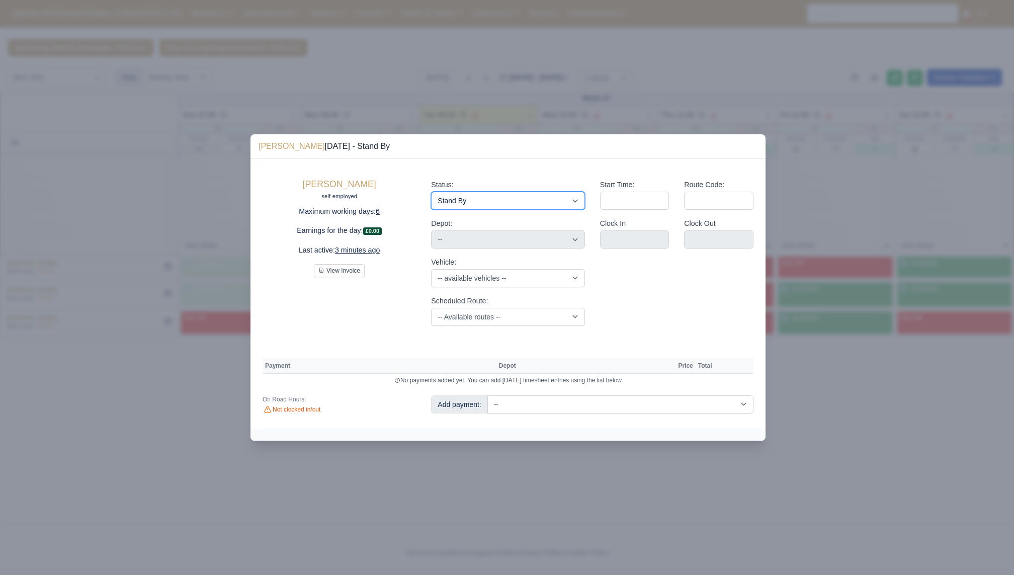
click at [478, 201] on select "Available Day Off Stand By Holiday Other Depot In Office OSM Ridealong Nursery …" at bounding box center [507, 201] width 153 height 18
click at [755, 85] on div at bounding box center [507, 287] width 1014 height 575
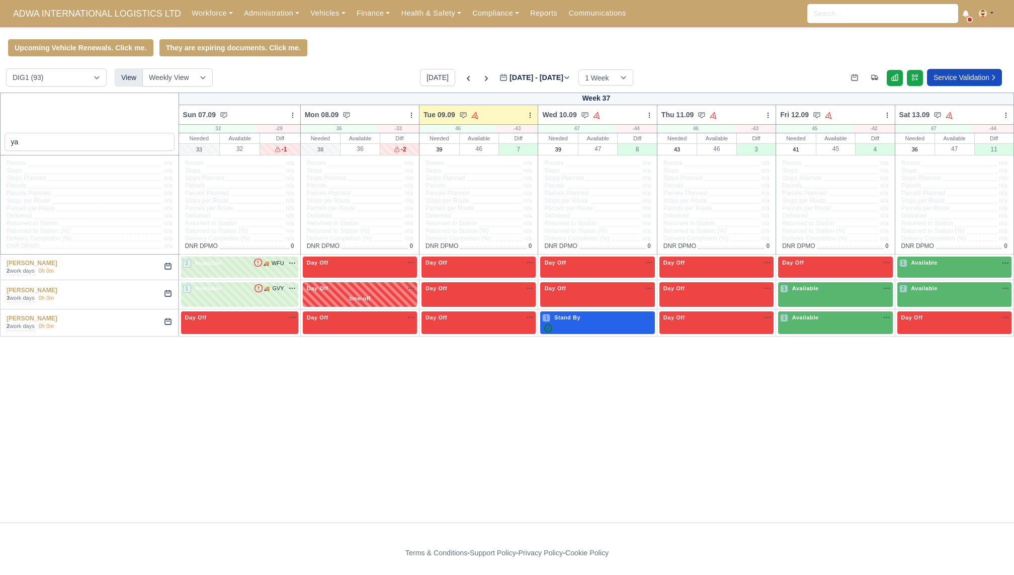
click at [597, 320] on div "1 Stand By na" at bounding box center [597, 317] width 110 height 9
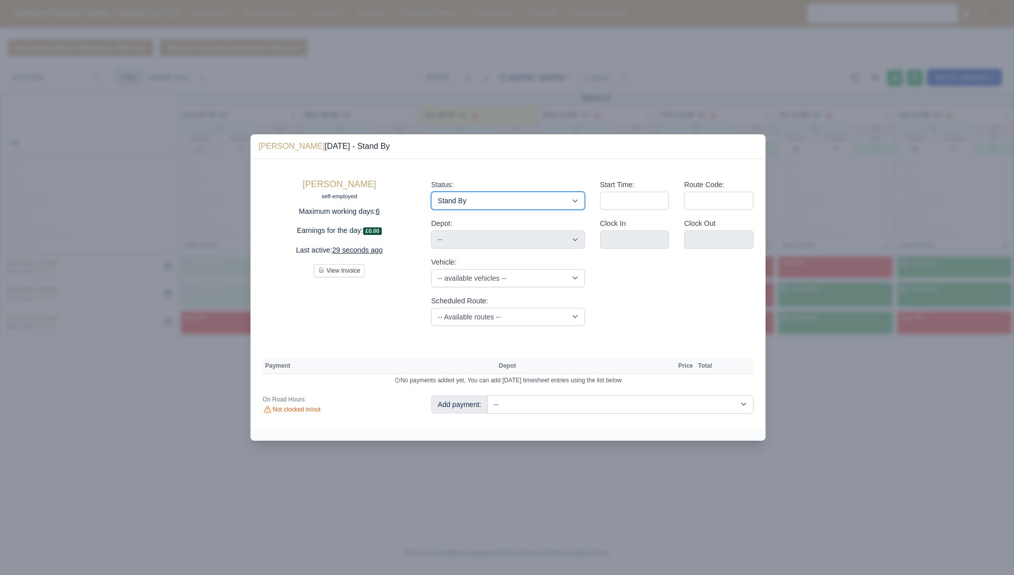
click at [462, 204] on select "Available Day Off Stand By Holiday Other Depot In Office OSM Ridealong Nursery …" at bounding box center [507, 201] width 153 height 18
select select "Available"
click at [431, 192] on select "Available Day Off Stand By Holiday Other Depot In Office OSM Ridealong Nursery …" at bounding box center [507, 201] width 153 height 18
click at [621, 200] on input "Start Time:" at bounding box center [634, 201] width 69 height 18
type input "10:00"
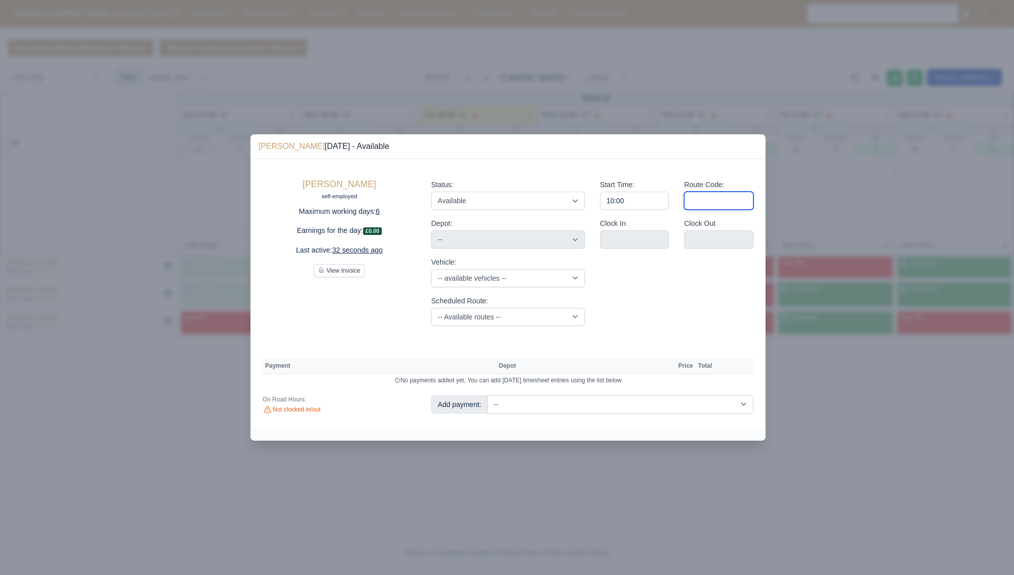
click at [714, 200] on input "Route Code:" at bounding box center [718, 201] width 69 height 18
type input "ZZZZ"
click at [643, 71] on div at bounding box center [507, 287] width 1014 height 575
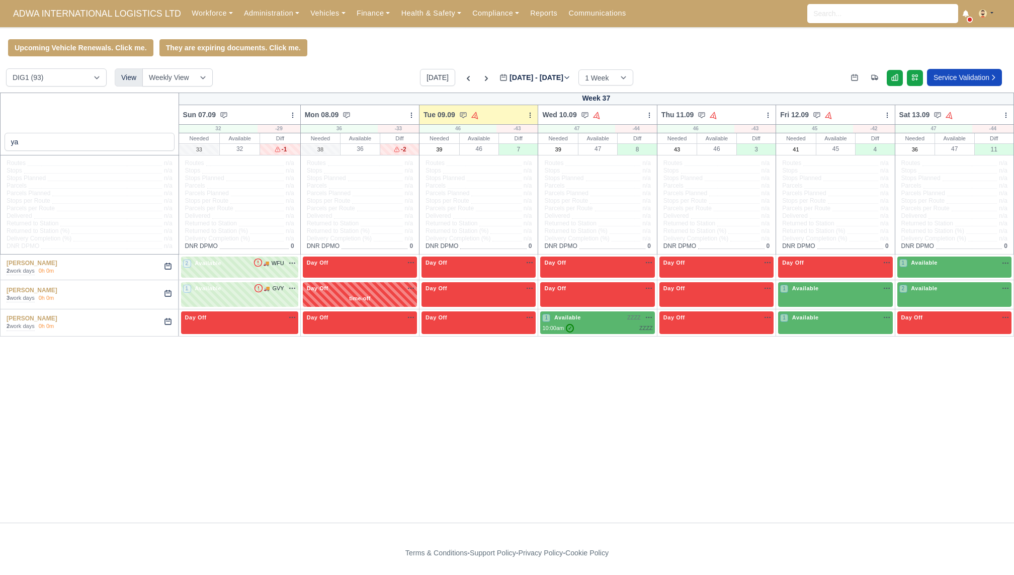
click at [627, 349] on div "ya Week 37 Sun 07.09 Bulk Status Change Daily Tasks Planned Routes Service Deta…" at bounding box center [507, 308] width 1014 height 430
drag, startPoint x: 643, startPoint y: 482, endPoint x: 474, endPoint y: 456, distance: 171.1
click at [474, 456] on div "ya Week 37 Sun 07.09 Bulk Status Change Daily Tasks Planned Routes Service Deta…" at bounding box center [507, 308] width 1014 height 430
